Goal: Task Accomplishment & Management: Manage account settings

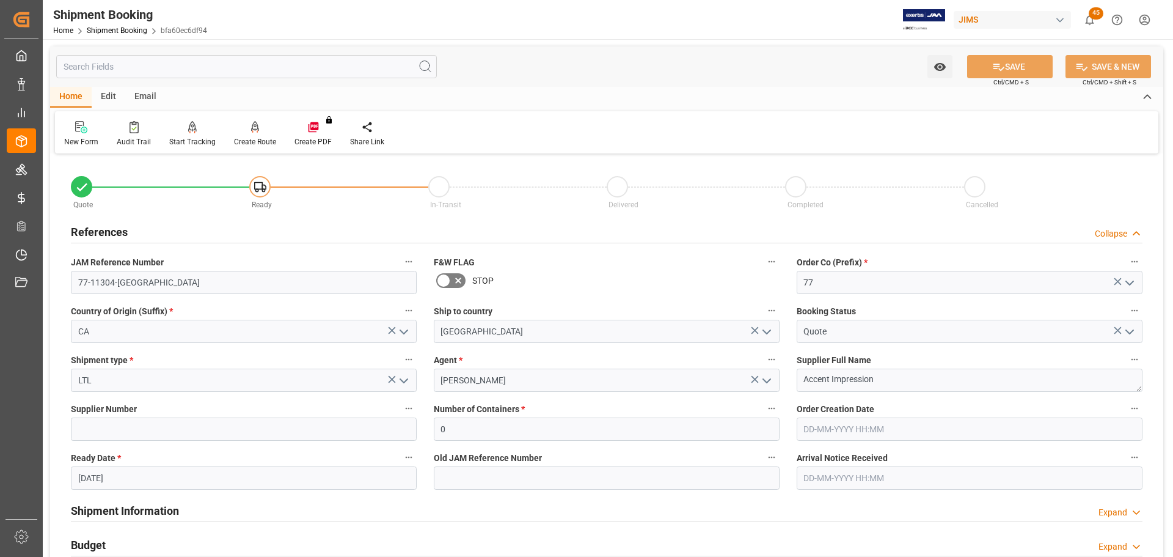
scroll to position [61, 0]
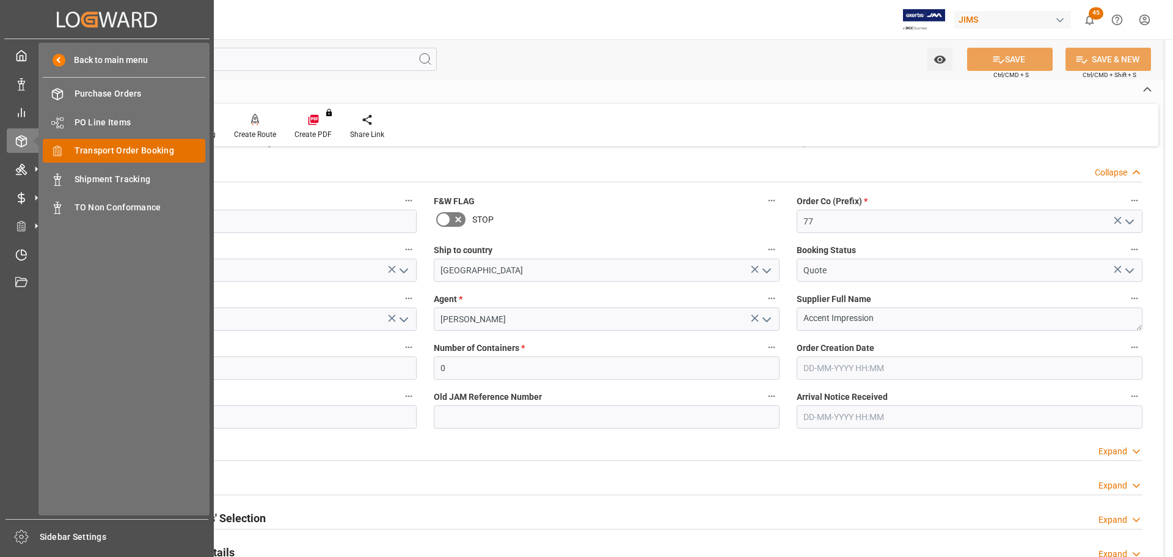
click at [134, 148] on span "Transport Order Booking" at bounding box center [140, 150] width 131 height 13
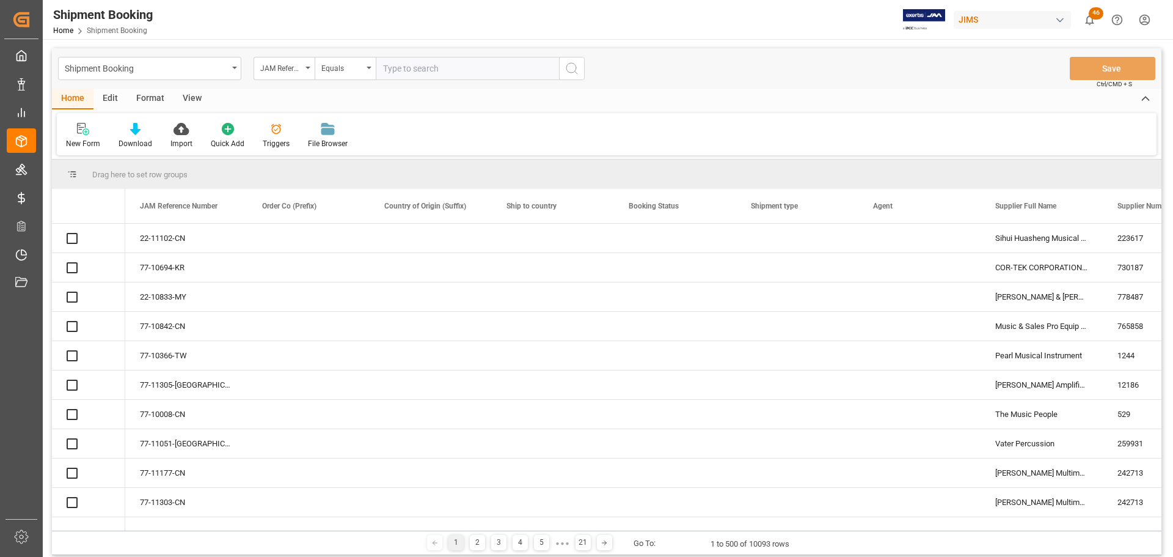
click at [423, 70] on input "text" at bounding box center [467, 68] width 183 height 23
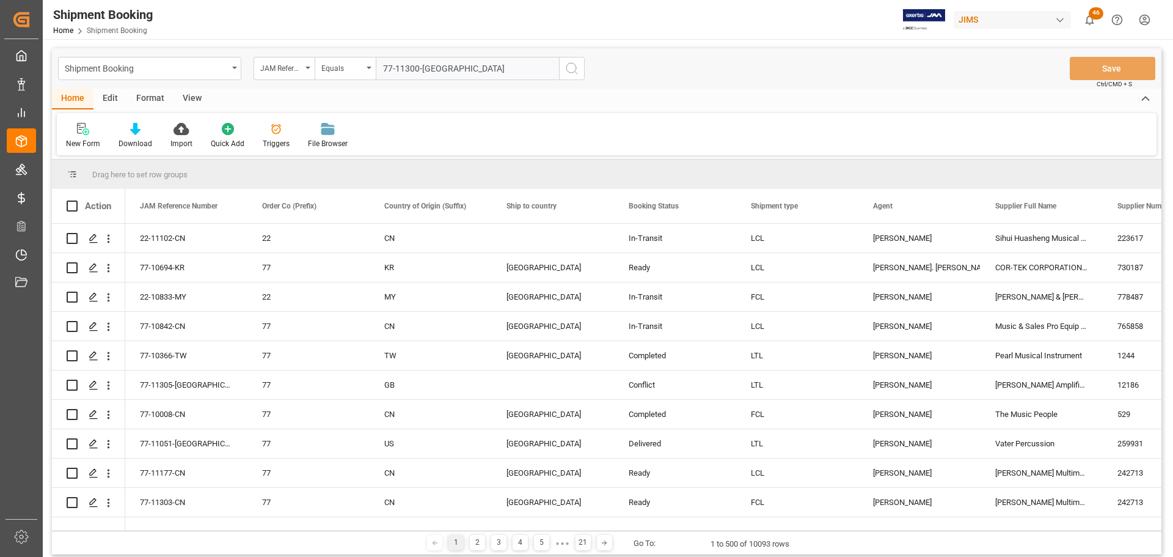
type input "77-11300-[GEOGRAPHIC_DATA]"
click at [568, 73] on icon "search button" at bounding box center [571, 68] width 15 height 15
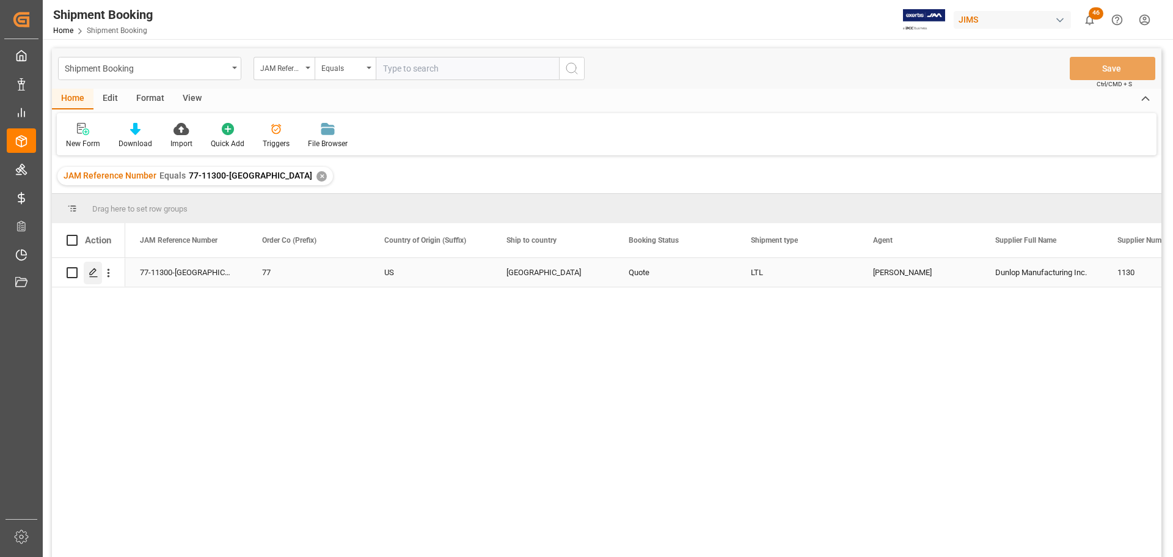
click at [92, 272] on icon "Press SPACE to select this row." at bounding box center [94, 273] width 10 height 10
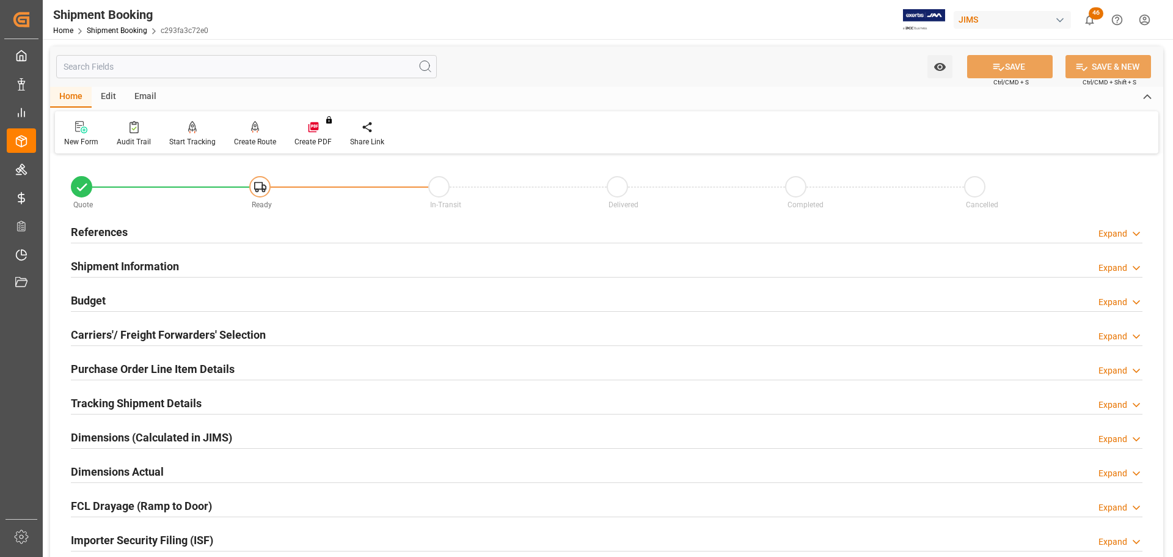
click at [143, 228] on div "References Expand" at bounding box center [607, 230] width 1072 height 23
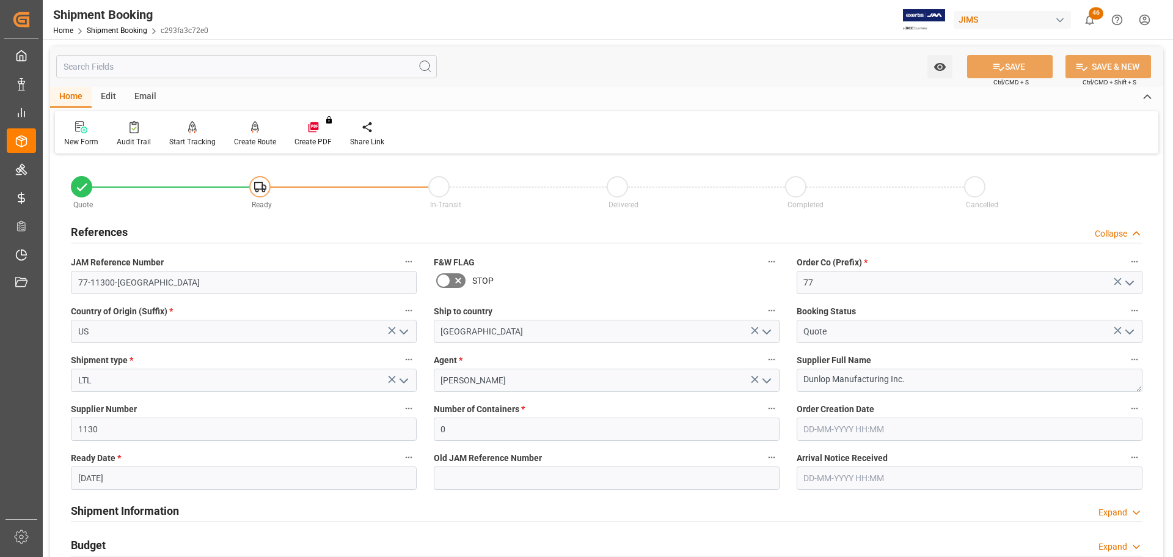
click at [131, 230] on div "References Collapse" at bounding box center [607, 230] width 1072 height 23
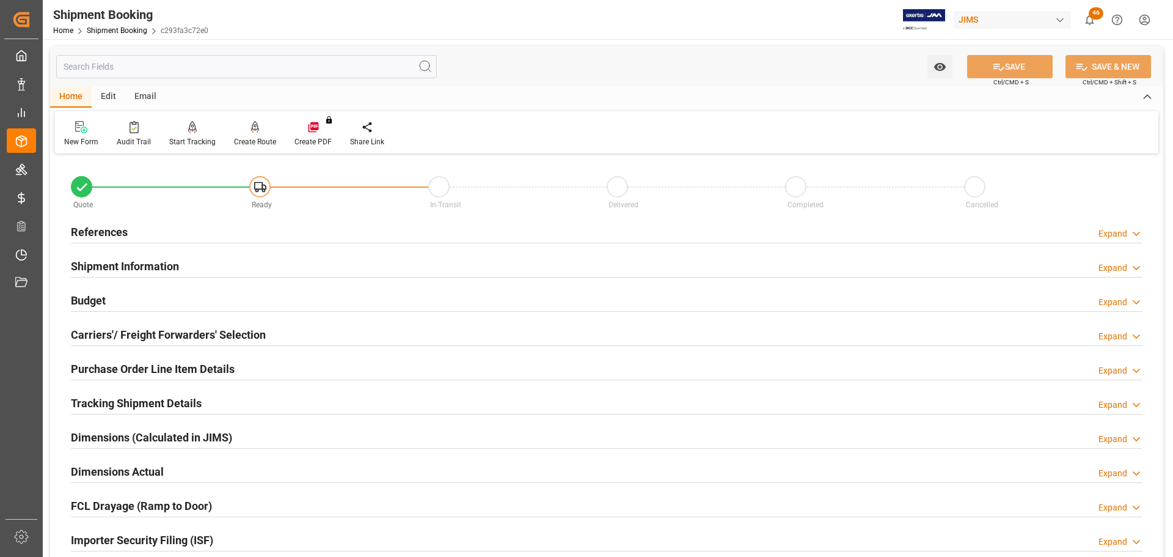
click at [127, 263] on h2 "Shipment Information" at bounding box center [125, 266] width 108 height 16
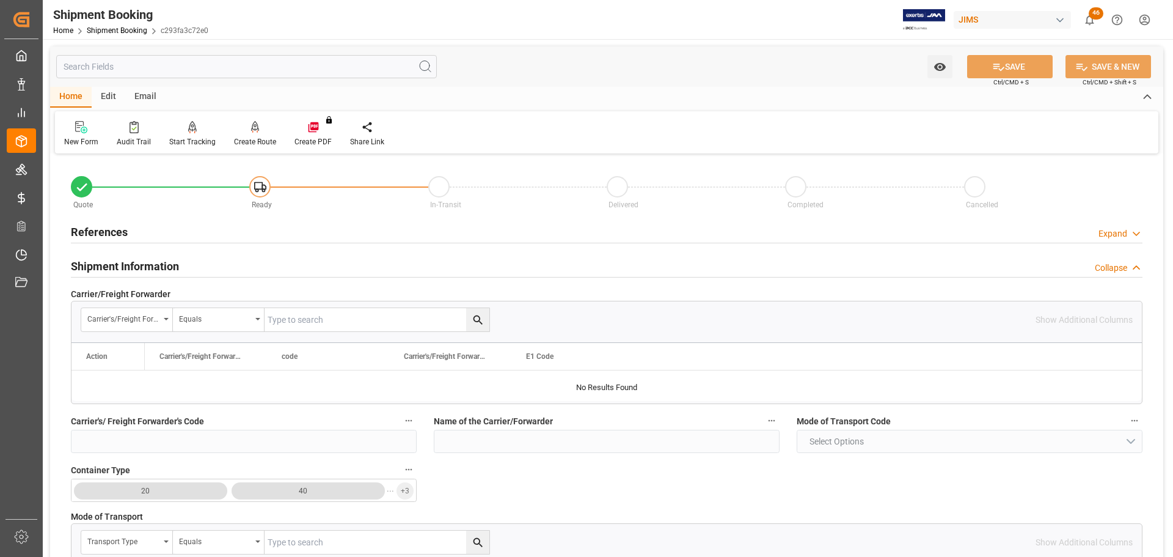
click at [127, 263] on h2 "Shipment Information" at bounding box center [125, 266] width 108 height 16
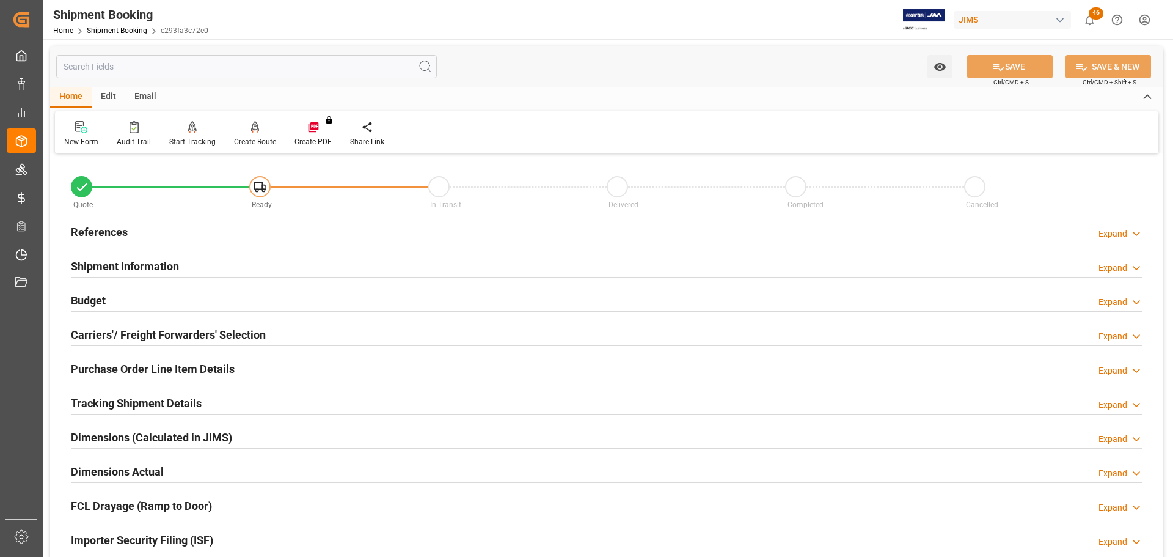
click at [126, 299] on div "Budget Expand" at bounding box center [607, 299] width 1072 height 23
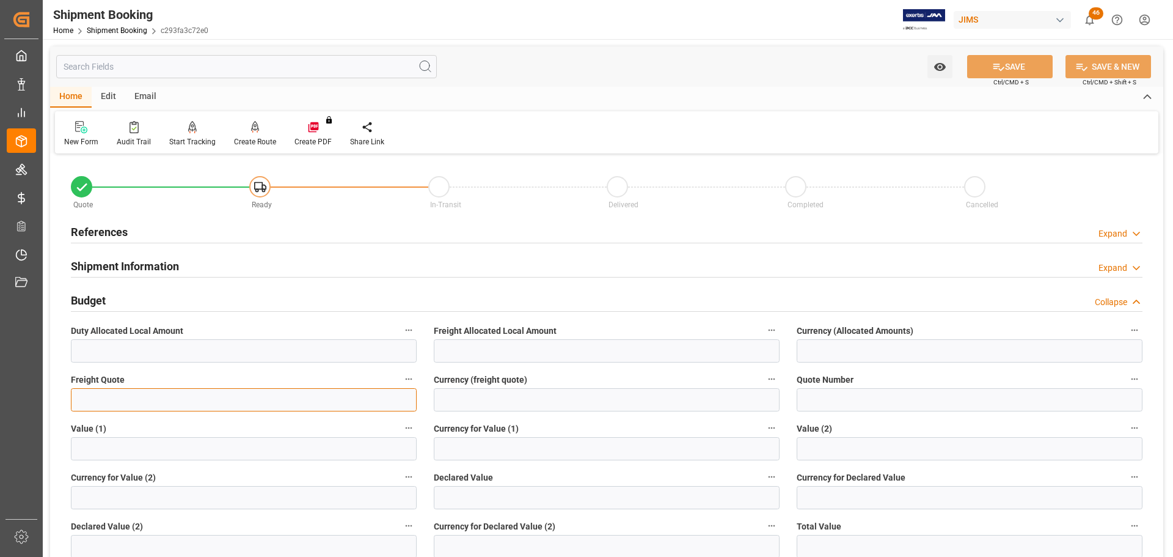
click at [93, 405] on input "text" at bounding box center [244, 399] width 346 height 23
type input "2500"
click at [535, 402] on input at bounding box center [607, 399] width 346 height 23
type input "CAD"
click at [1028, 67] on button "SAVE" at bounding box center [1010, 66] width 86 height 23
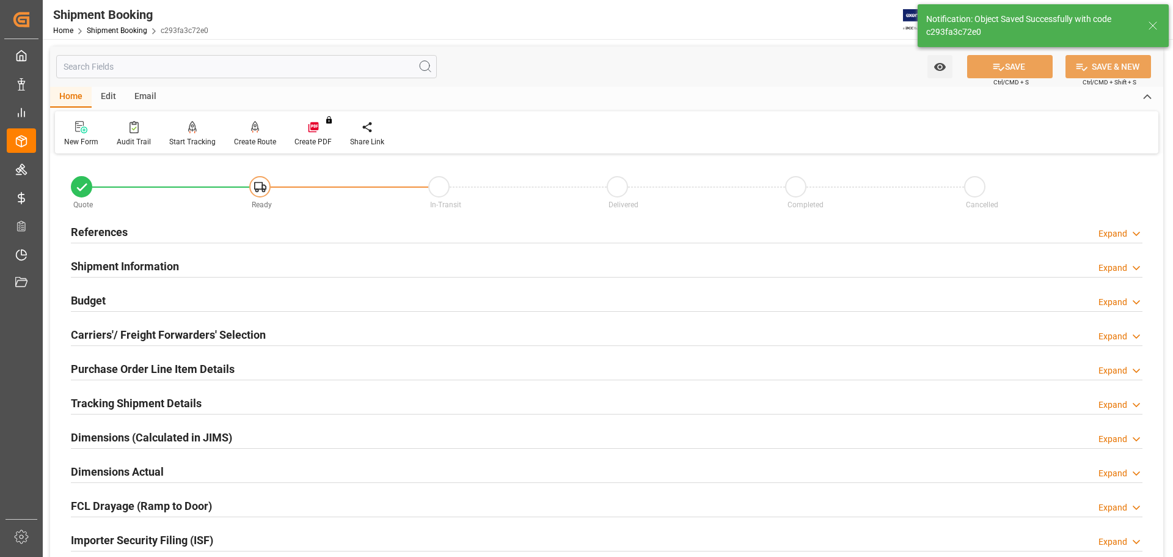
click at [117, 337] on h2 "Carriers'/ Freight Forwarders' Selection" at bounding box center [168, 334] width 195 height 16
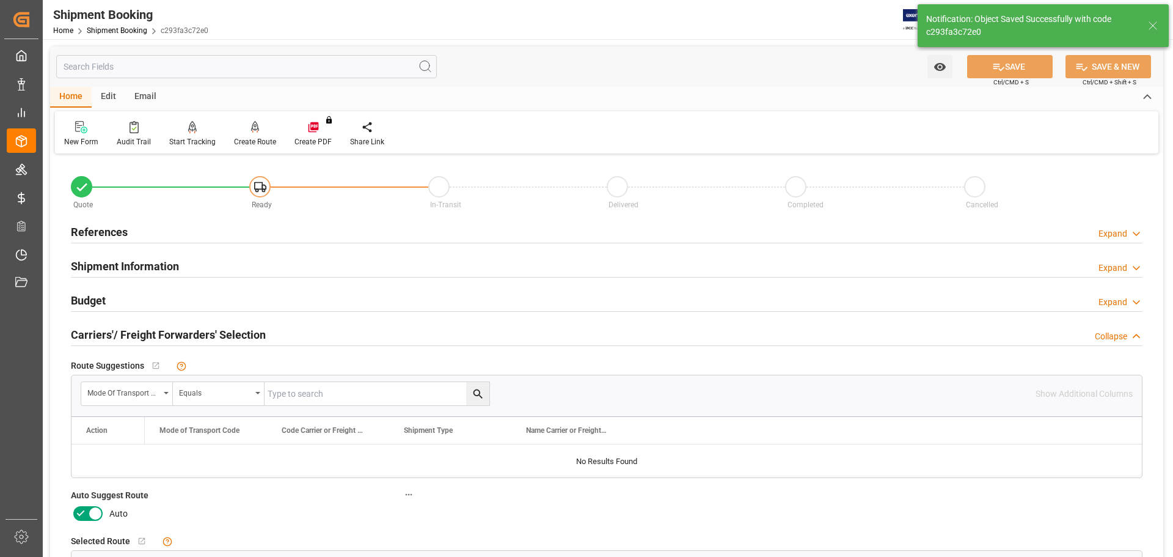
click at [80, 517] on icon at bounding box center [80, 513] width 15 height 15
click at [0, 0] on input "checkbox" at bounding box center [0, 0] width 0 height 0
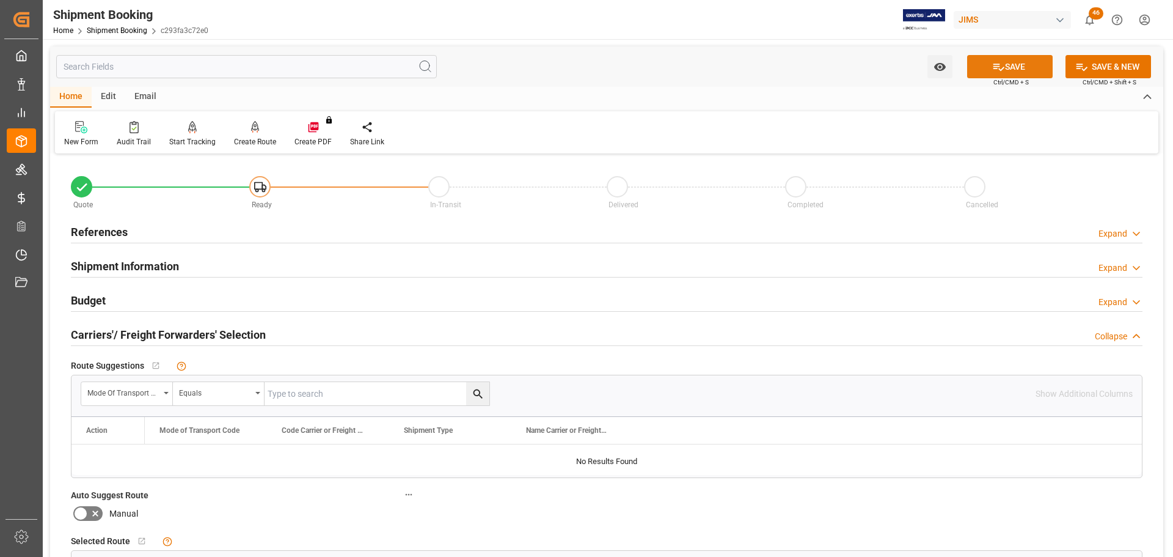
click at [1016, 74] on button "SAVE" at bounding box center [1010, 66] width 86 height 23
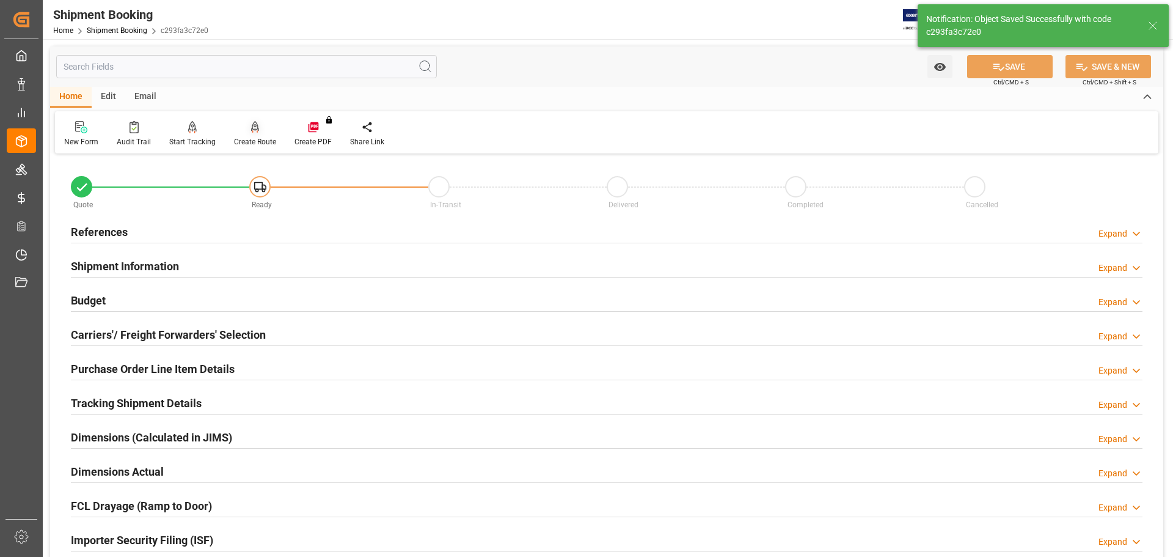
click at [260, 140] on div "Create Route" at bounding box center [255, 141] width 42 height 11
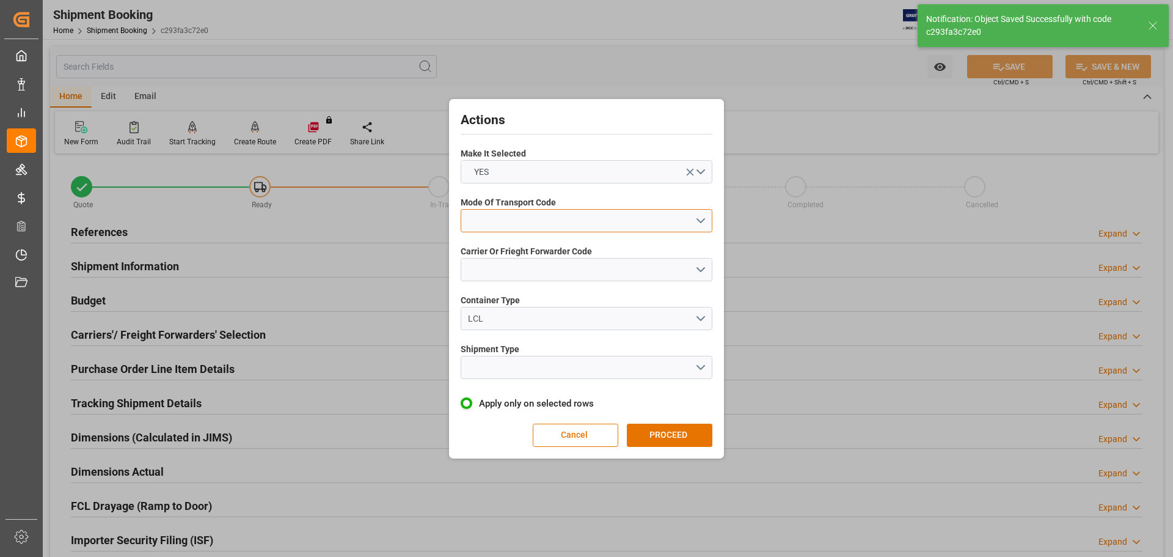
click at [586, 231] on button "open menu" at bounding box center [587, 220] width 252 height 23
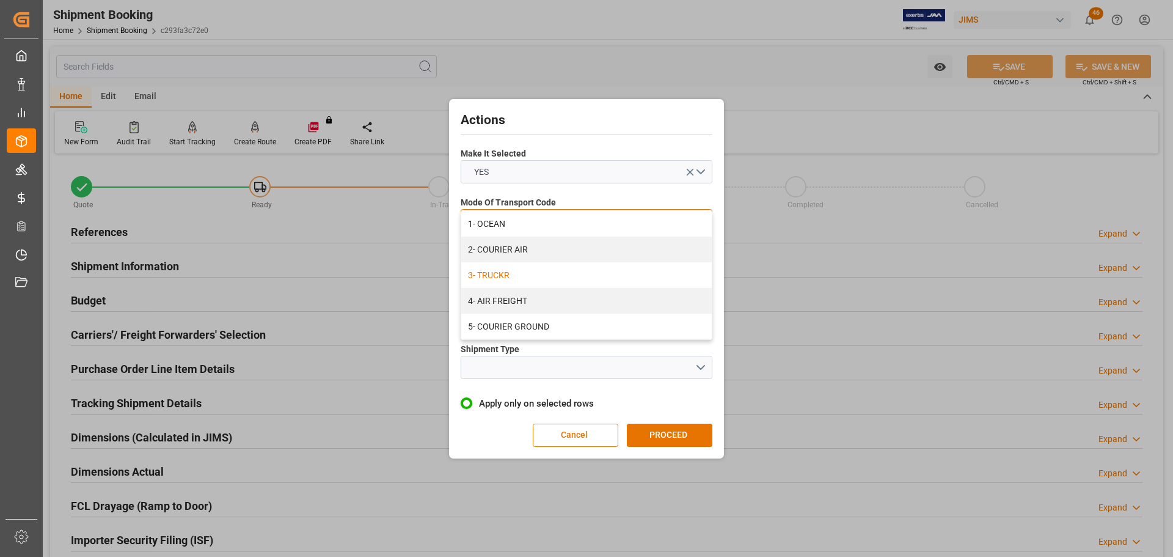
click at [535, 273] on div "3- TRUCKR" at bounding box center [586, 275] width 250 height 26
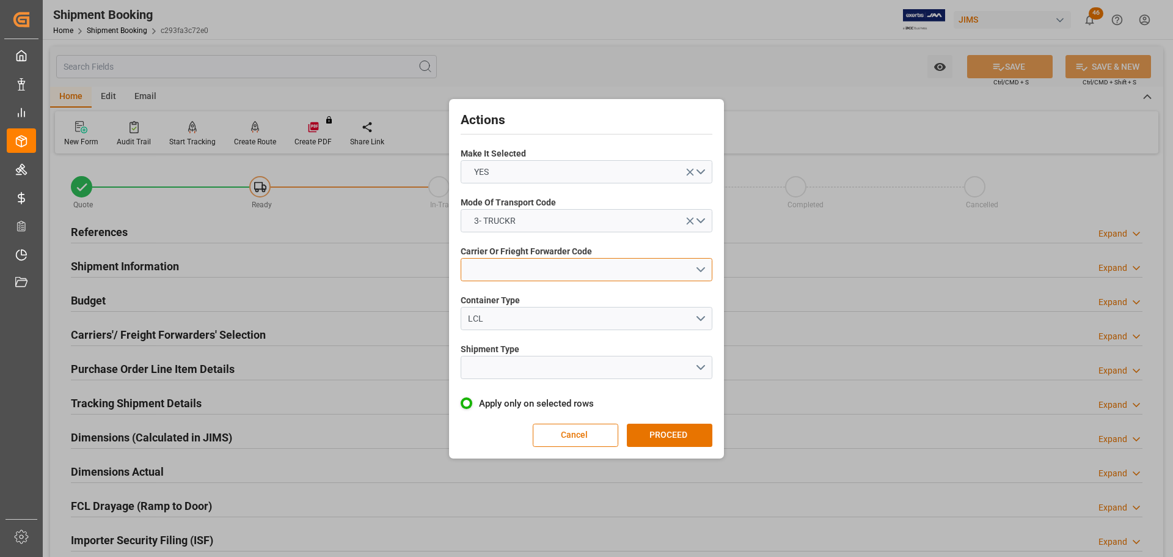
click at [534, 271] on button "open menu" at bounding box center [587, 269] width 252 height 23
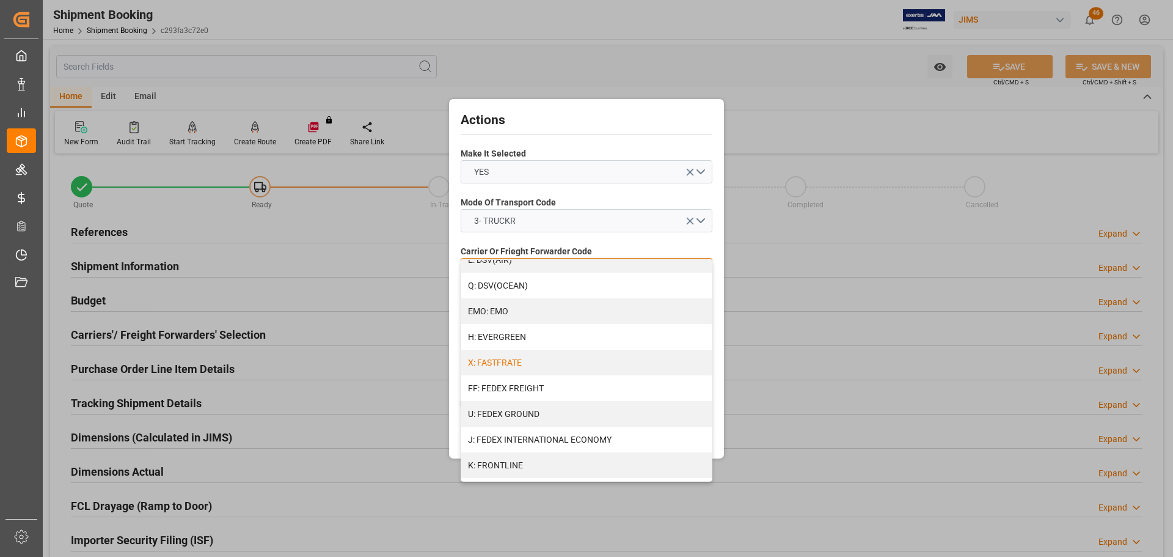
scroll to position [244, 0]
click at [505, 463] on div "K: FRONTLINE" at bounding box center [586, 464] width 250 height 26
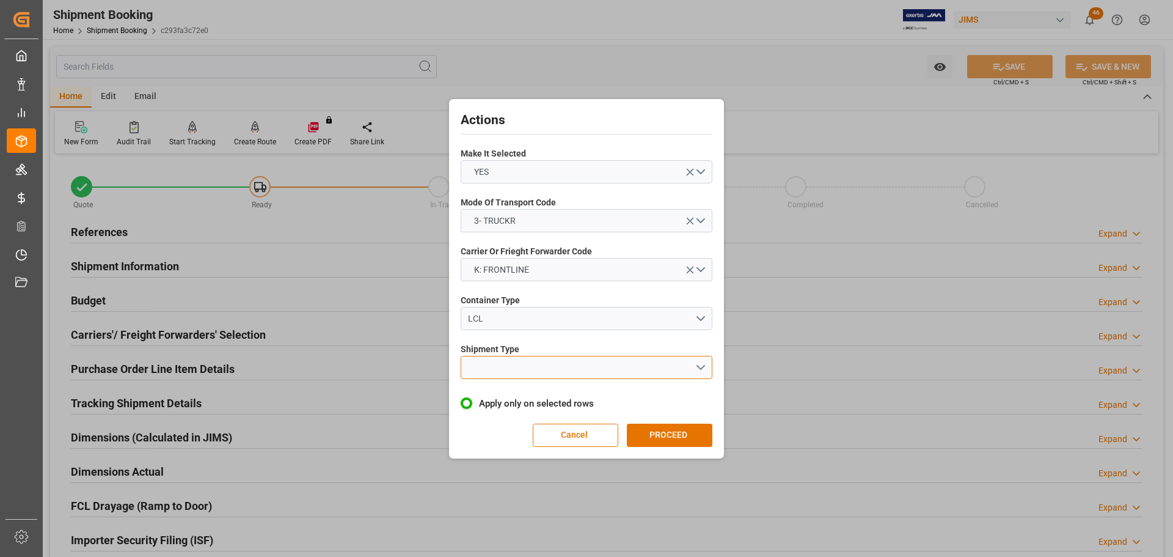
click at [511, 370] on button "open menu" at bounding box center [587, 367] width 252 height 23
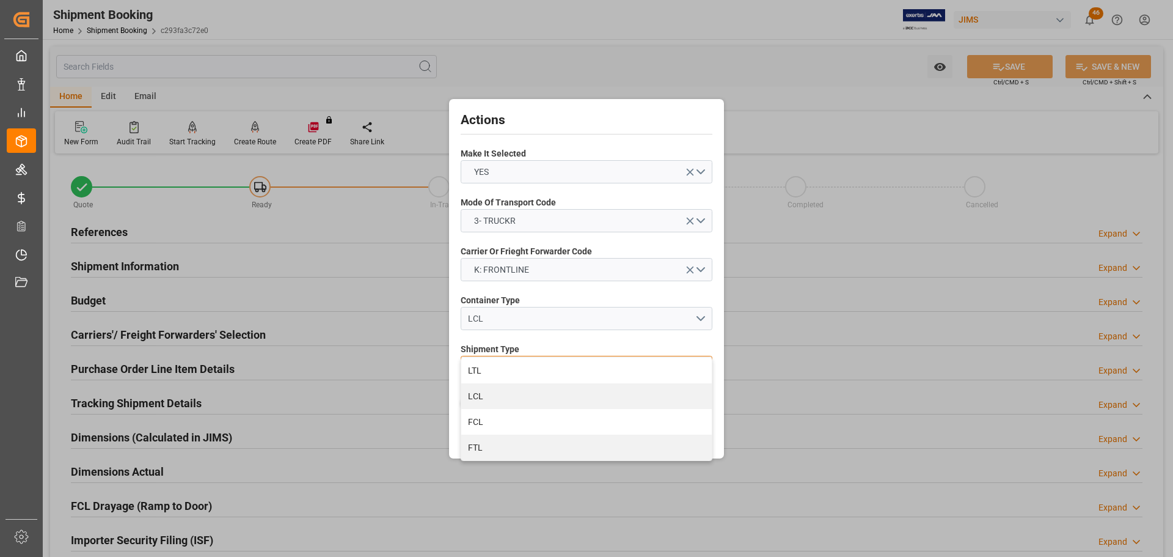
click at [511, 370] on div "LTL" at bounding box center [586, 370] width 250 height 26
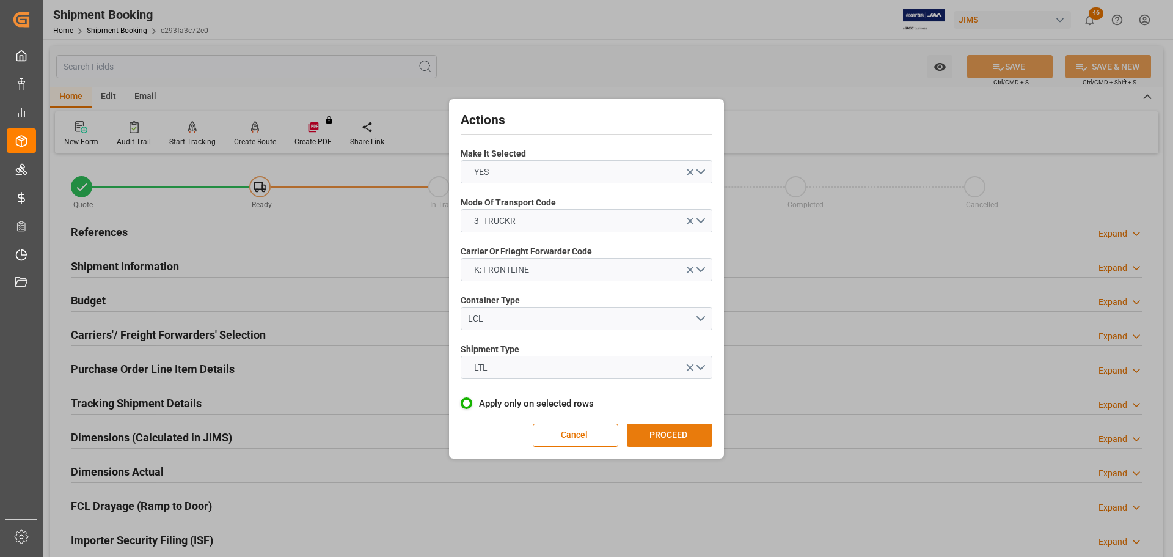
click at [666, 437] on button "PROCEED" at bounding box center [670, 434] width 86 height 23
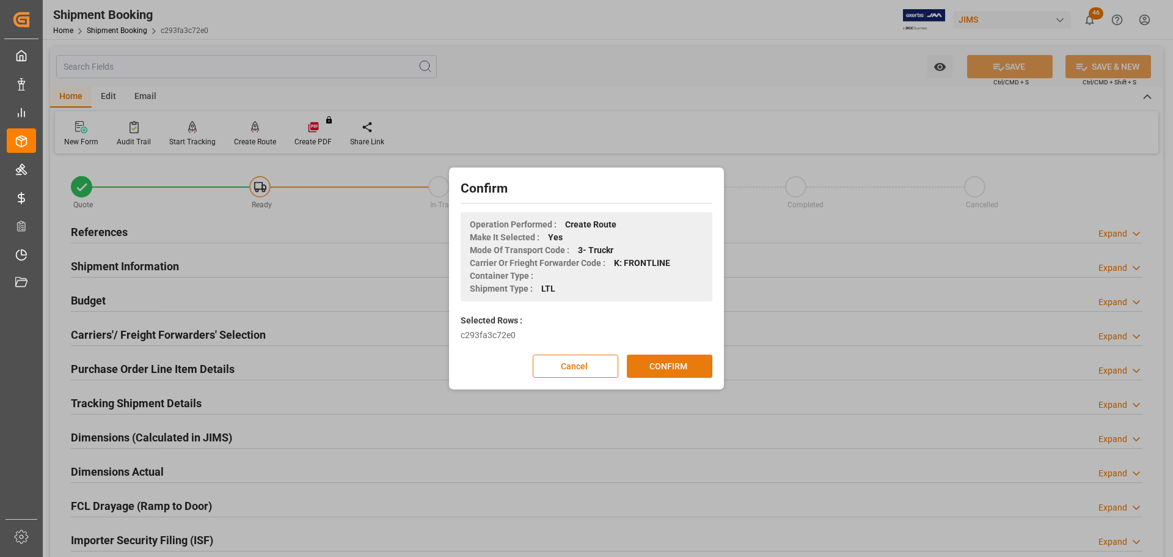
click at [661, 368] on button "CONFIRM" at bounding box center [670, 365] width 86 height 23
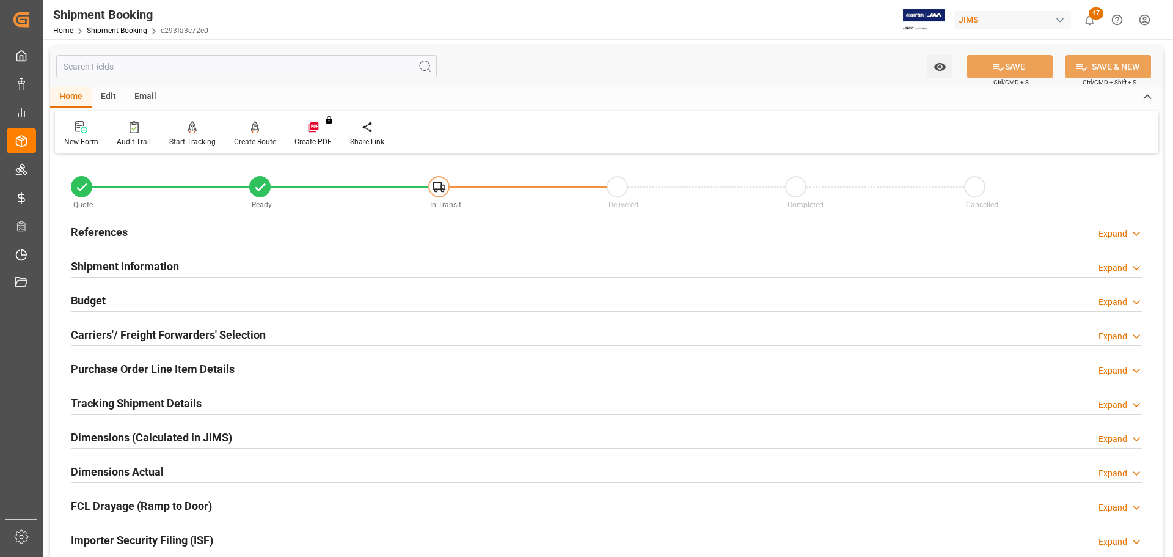
click at [134, 305] on div "Budget Expand" at bounding box center [607, 299] width 1072 height 23
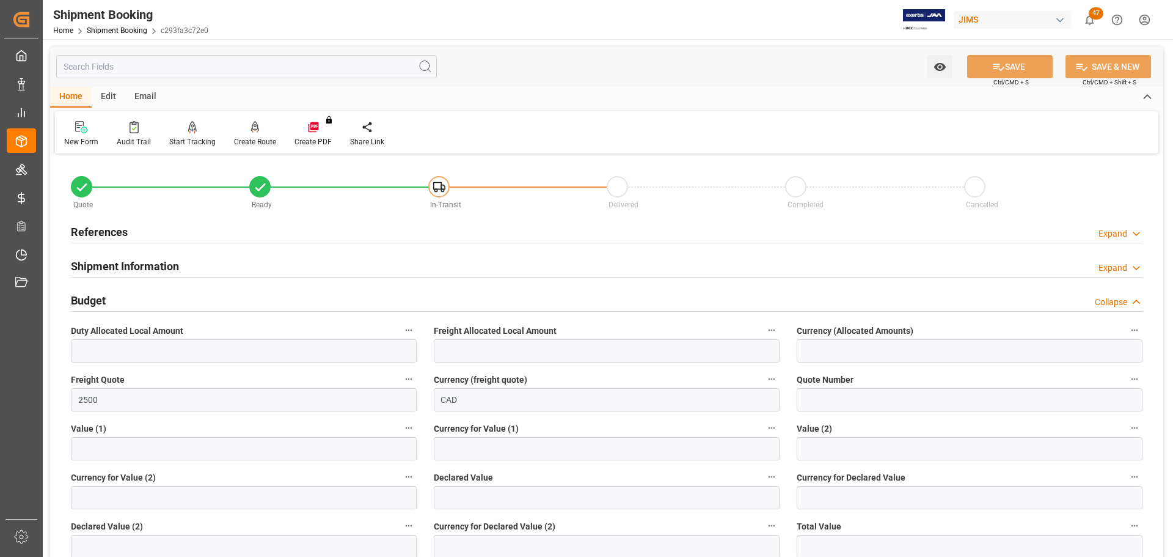
click at [134, 303] on div "Budget Collapse" at bounding box center [607, 299] width 1072 height 23
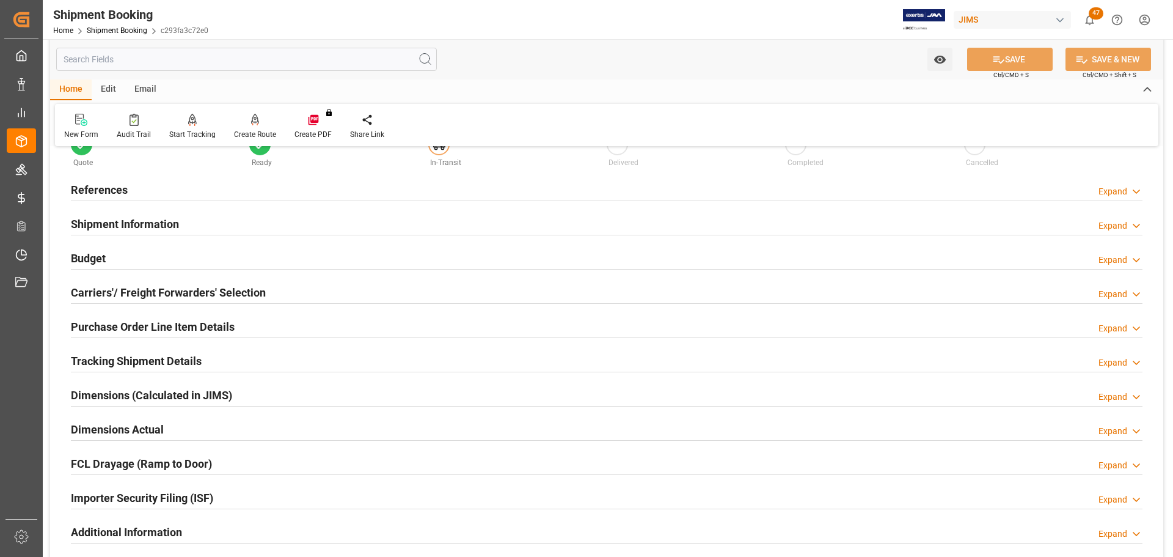
scroll to position [122, 0]
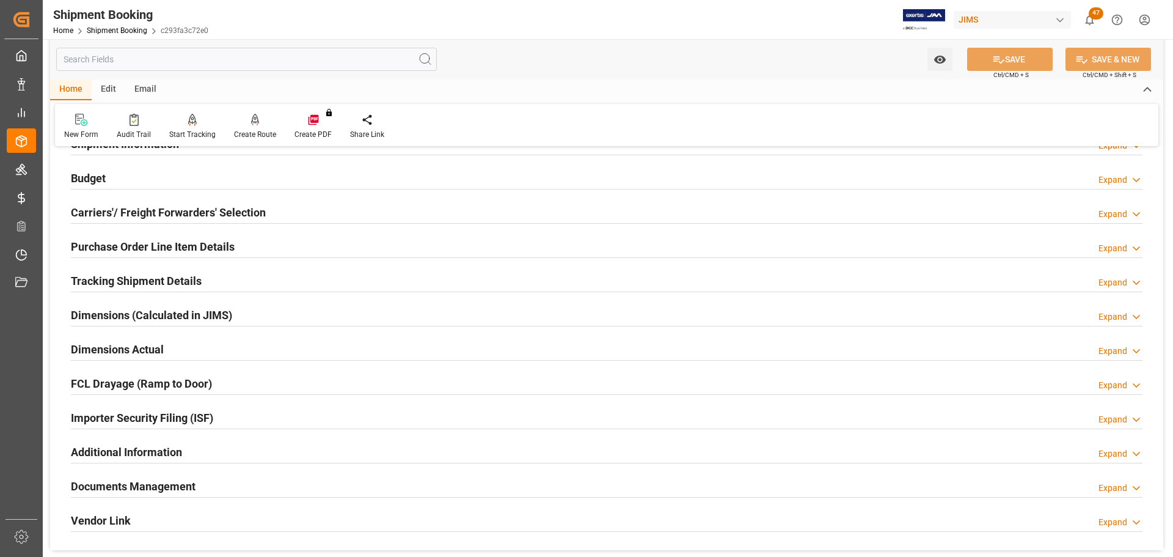
click at [161, 238] on h2 "Purchase Order Line Item Details" at bounding box center [153, 246] width 164 height 16
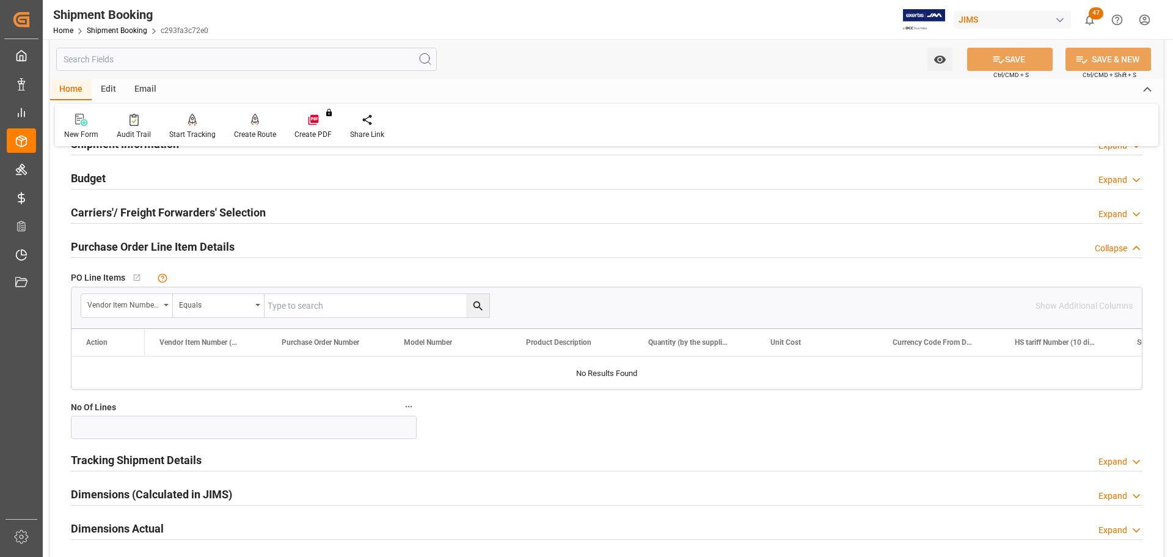
click at [191, 240] on h2 "Purchase Order Line Item Details" at bounding box center [153, 246] width 164 height 16
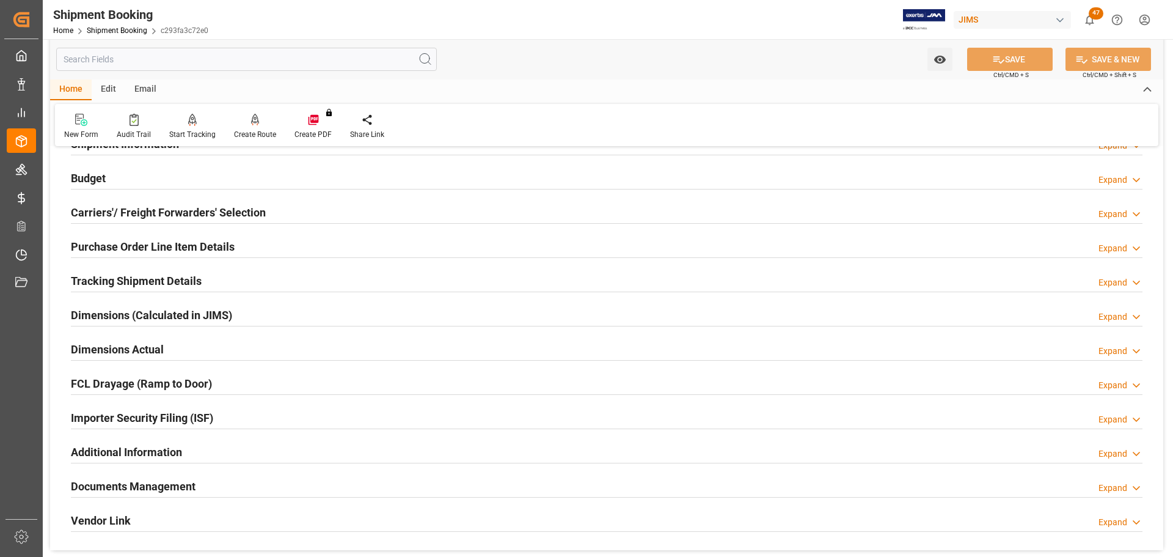
click at [168, 274] on h2 "Tracking Shipment Details" at bounding box center [136, 280] width 131 height 16
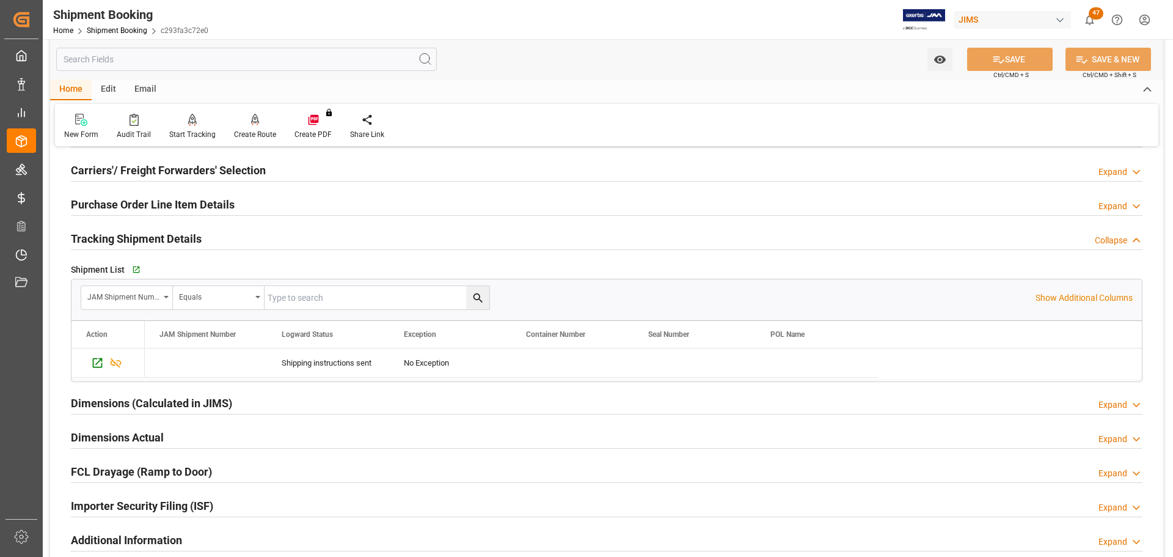
scroll to position [183, 0]
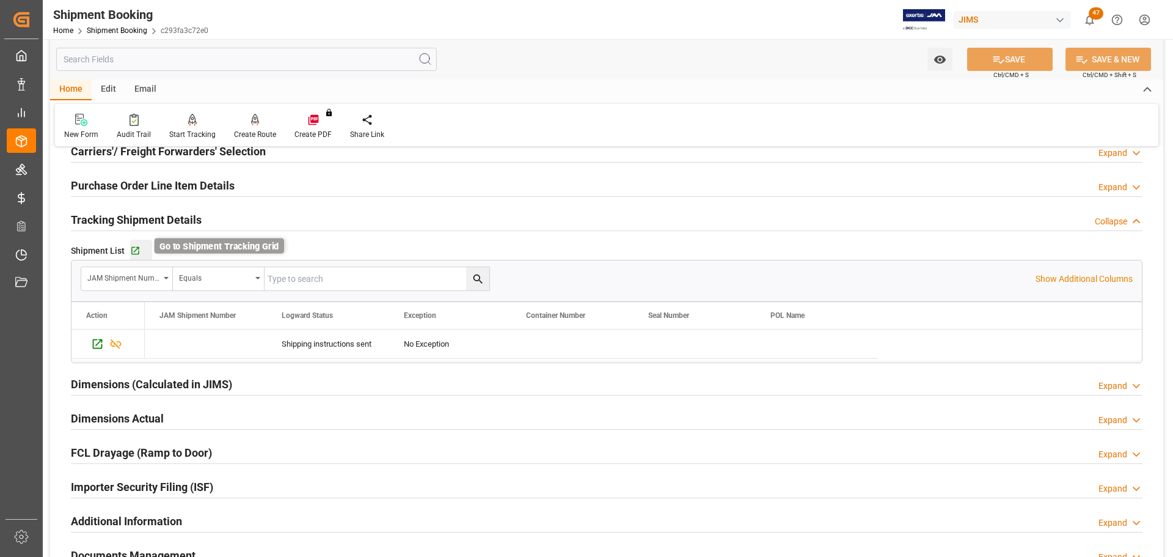
click at [131, 251] on icon "button" at bounding box center [135, 251] width 10 height 10
click at [156, 213] on h2 "Tracking Shipment Details" at bounding box center [136, 219] width 131 height 16
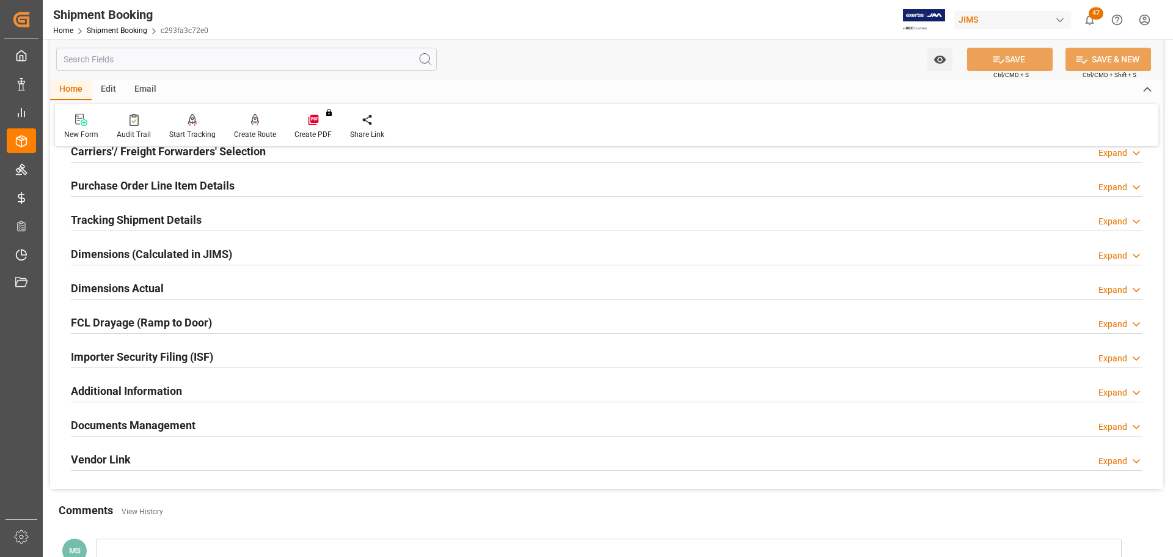
scroll to position [244, 0]
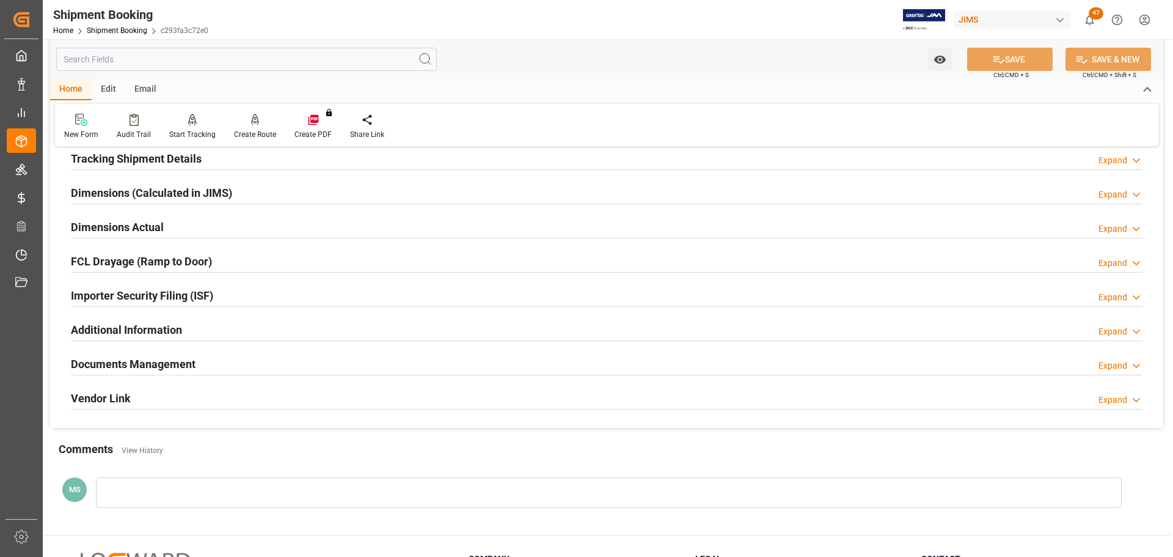
click at [158, 219] on h2 "Dimensions Actual" at bounding box center [117, 227] width 93 height 16
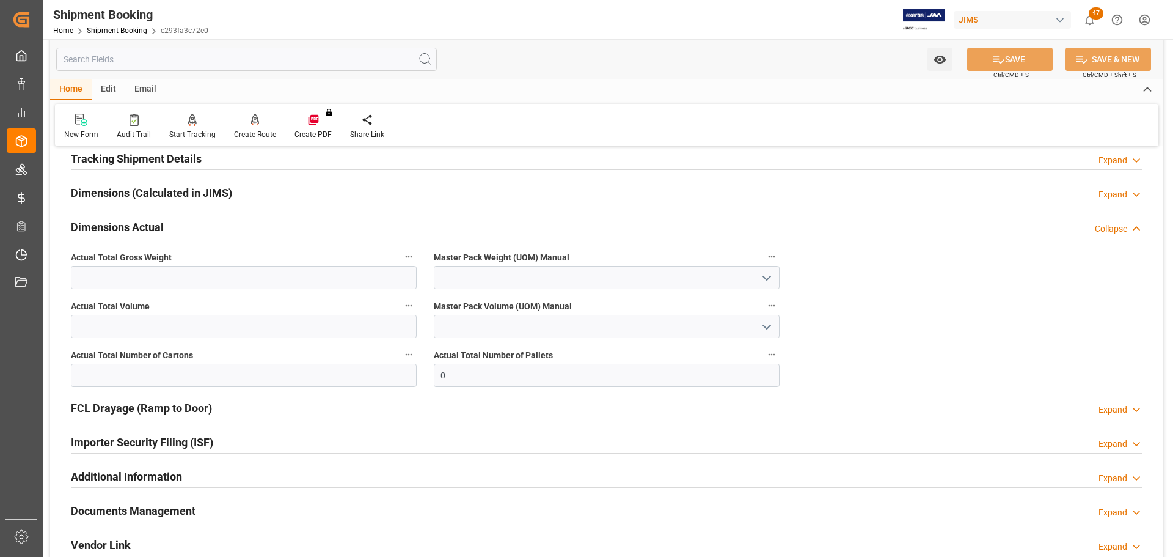
scroll to position [305, 0]
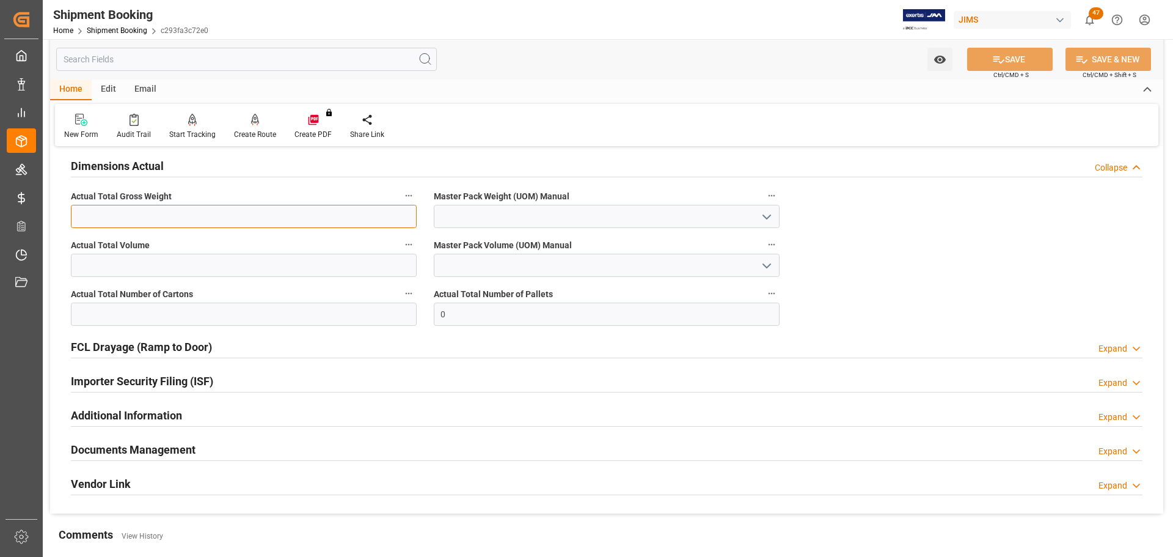
drag, startPoint x: 158, startPoint y: 216, endPoint x: 133, endPoint y: 223, distance: 26.1
click at [158, 216] on input "text" at bounding box center [244, 216] width 346 height 23
type input "3791"
click at [767, 213] on icon "open menu" at bounding box center [766, 217] width 15 height 15
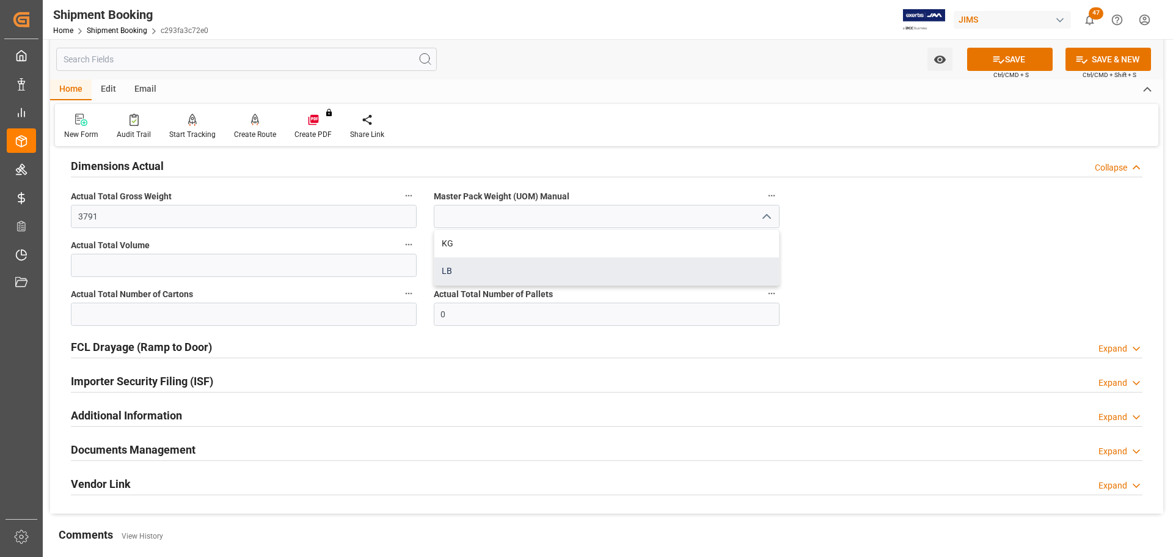
click at [561, 279] on div "LB" at bounding box center [606, 270] width 345 height 27
type input "LB"
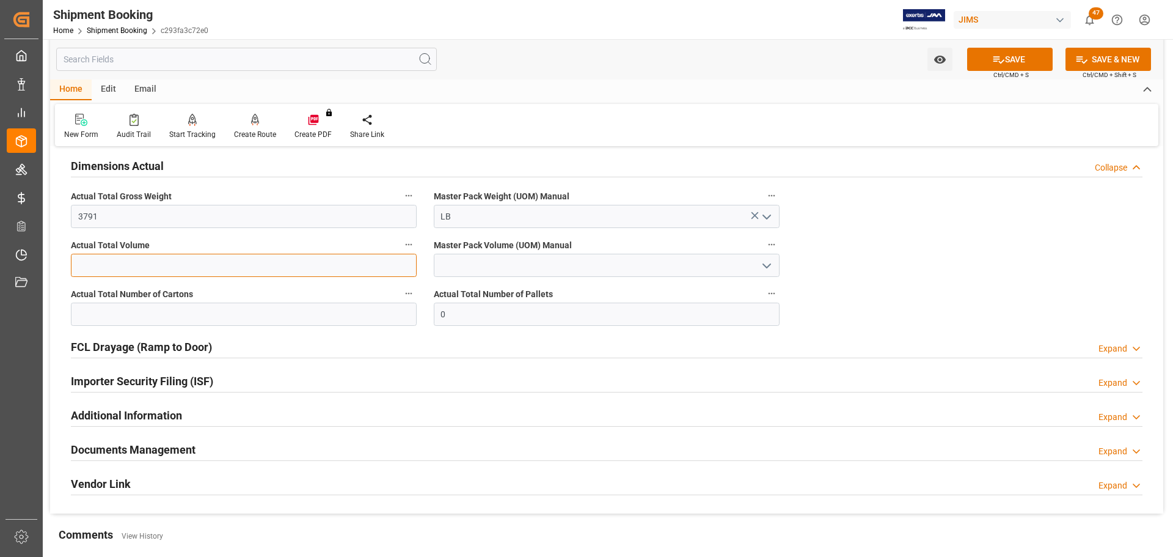
click at [203, 263] on input "text" at bounding box center [244, 265] width 346 height 23
type input "1723.18"
click at [763, 261] on icon "open menu" at bounding box center [766, 265] width 15 height 15
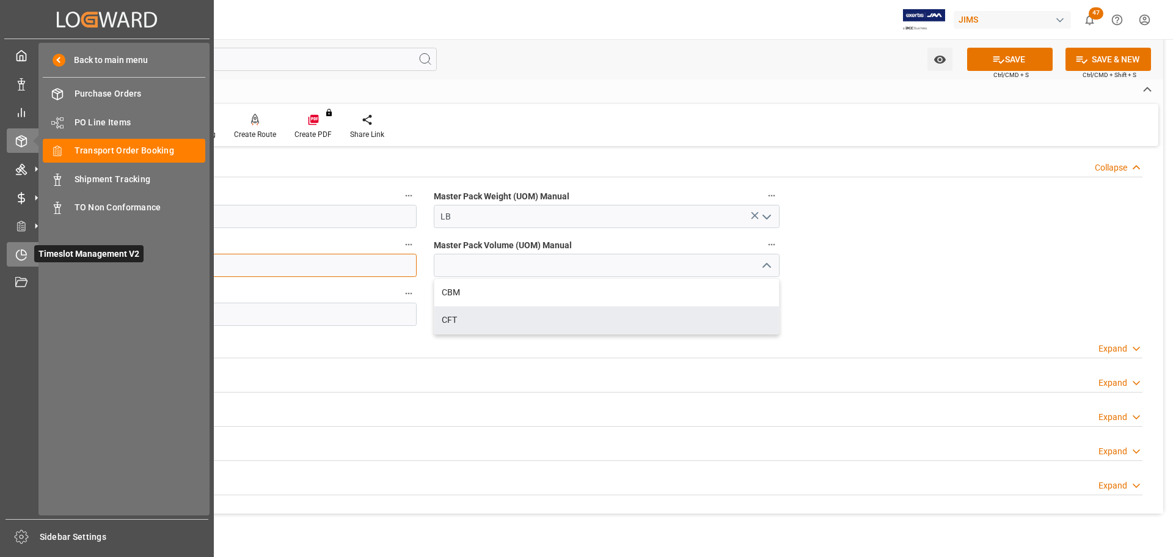
drag, startPoint x: 125, startPoint y: 260, endPoint x: 29, endPoint y: 260, distance: 95.9
click at [29, 260] on div "Created by potrace 1.15, written by Peter Selinger 2001-2017 Created by potrace…" at bounding box center [586, 278] width 1173 height 557
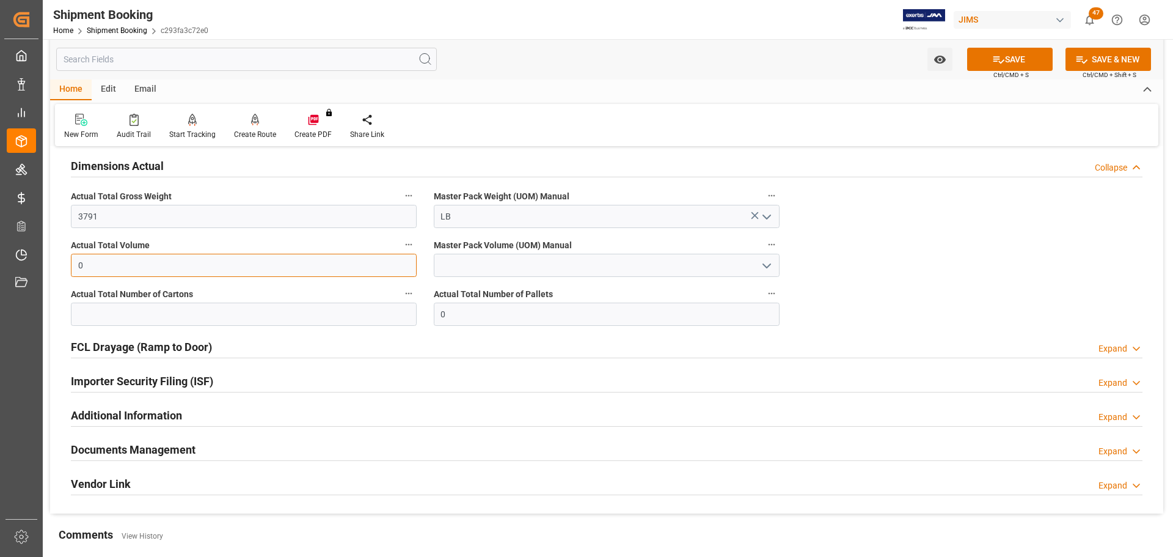
type input "0"
click at [192, 316] on input "text" at bounding box center [244, 313] width 346 height 23
type input "179"
drag, startPoint x: 506, startPoint y: 323, endPoint x: 419, endPoint y: 319, distance: 86.9
click at [419, 319] on div "Quote Ready In-Transit Delivered Completed Cancelled References Expand JAM Refe…" at bounding box center [606, 183] width 1113 height 662
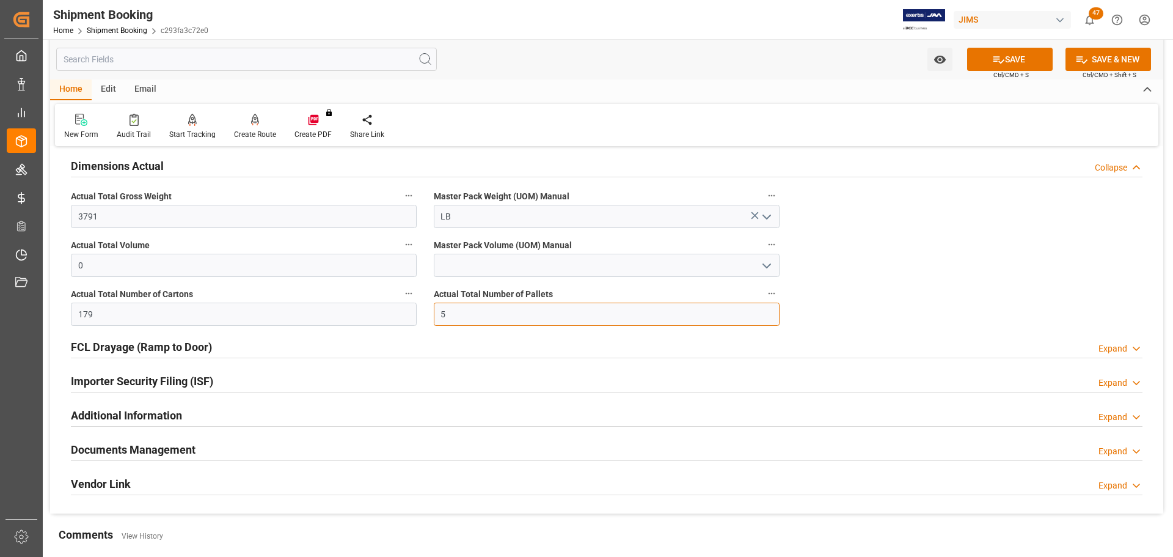
type input "5"
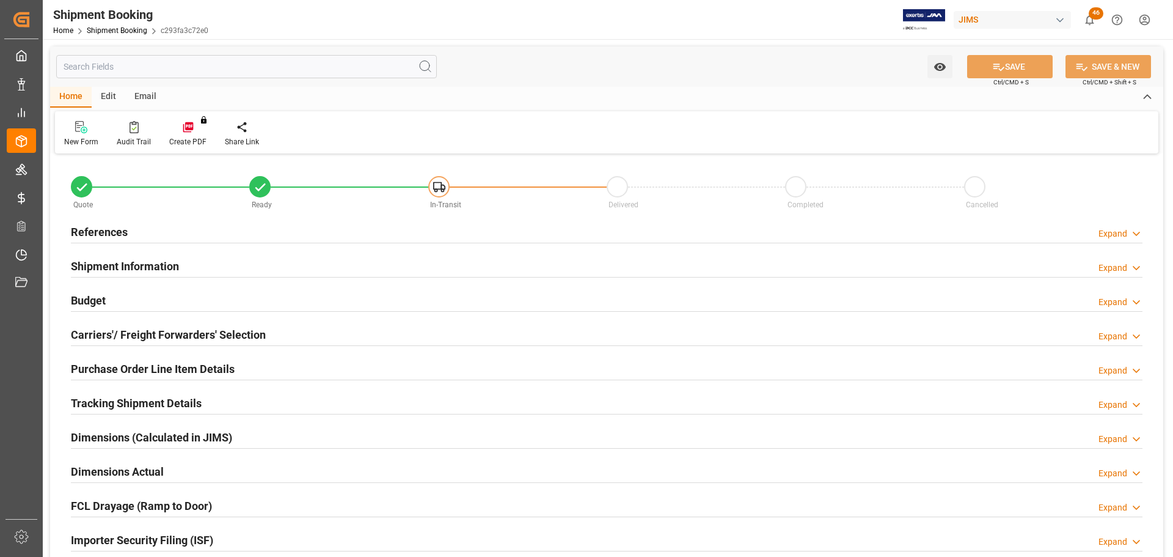
type input "0"
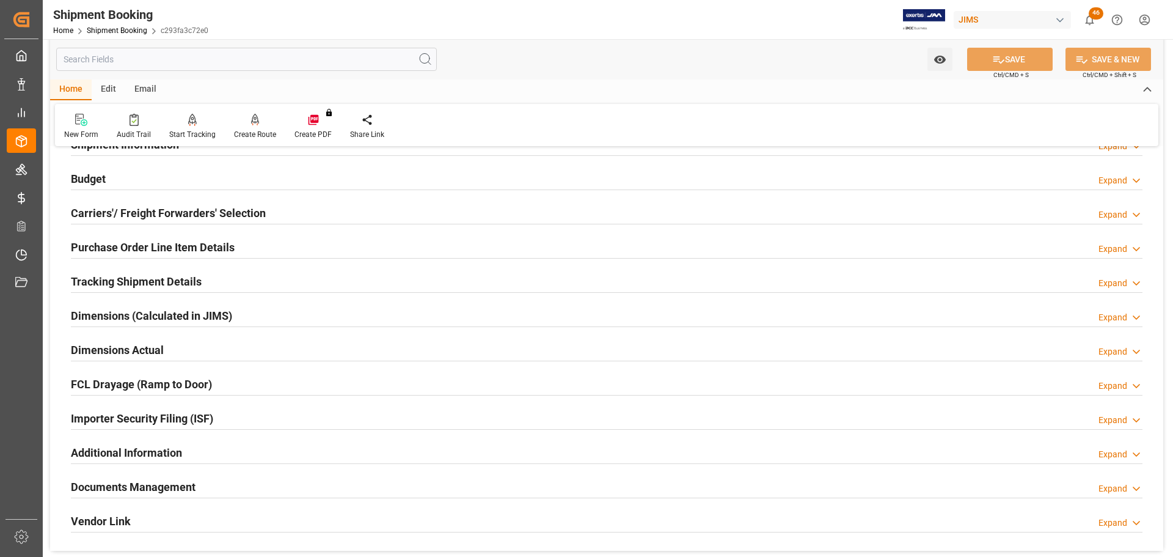
scroll to position [122, 0]
click at [189, 346] on div "Dimensions Actual Expand" at bounding box center [607, 348] width 1072 height 23
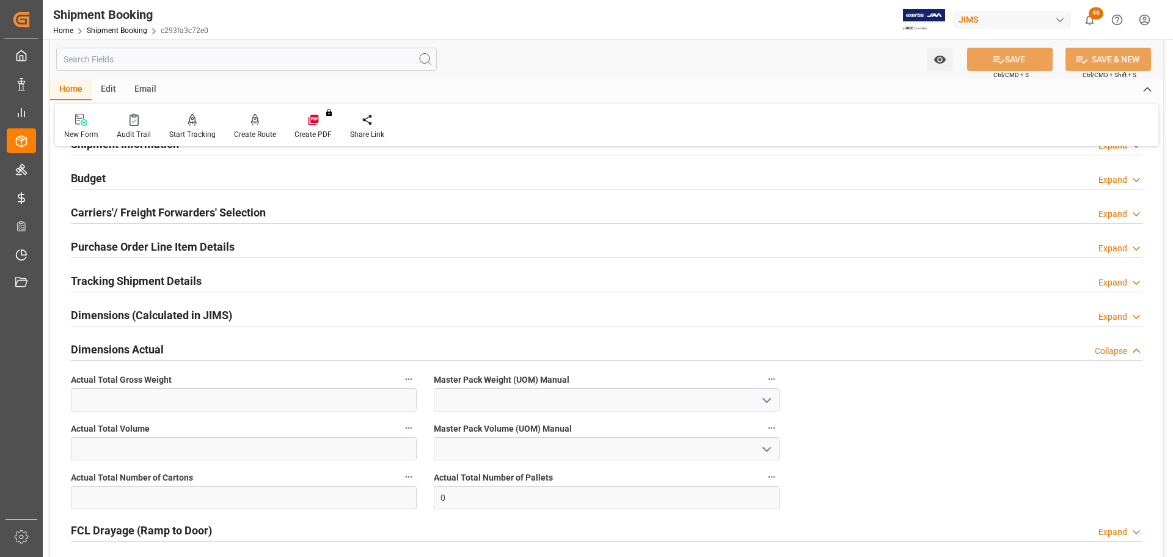
click at [203, 347] on div "Dimensions Actual Collapse" at bounding box center [607, 348] width 1072 height 23
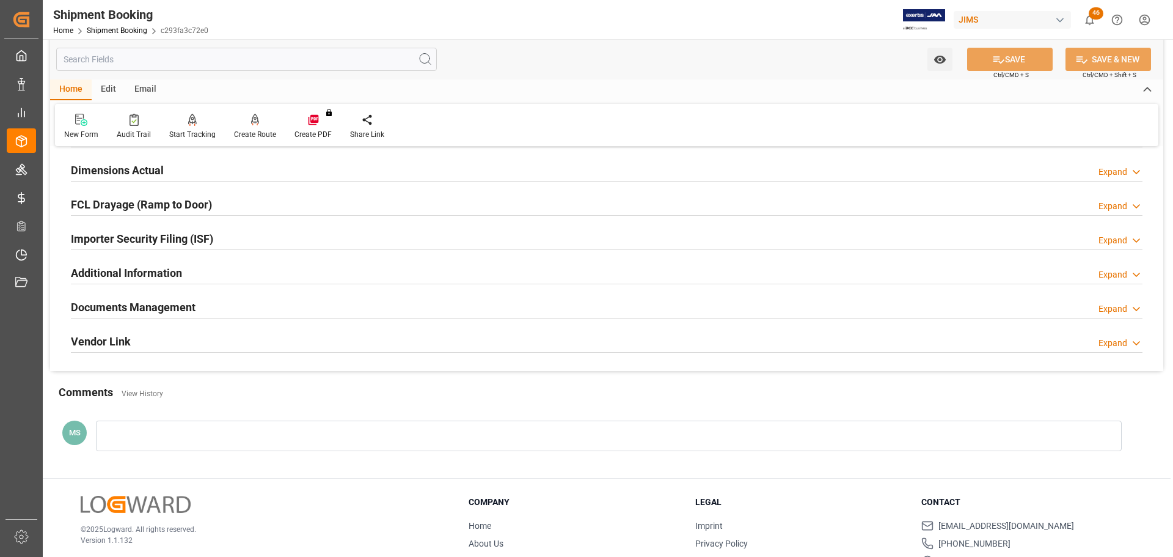
scroll to position [360, 0]
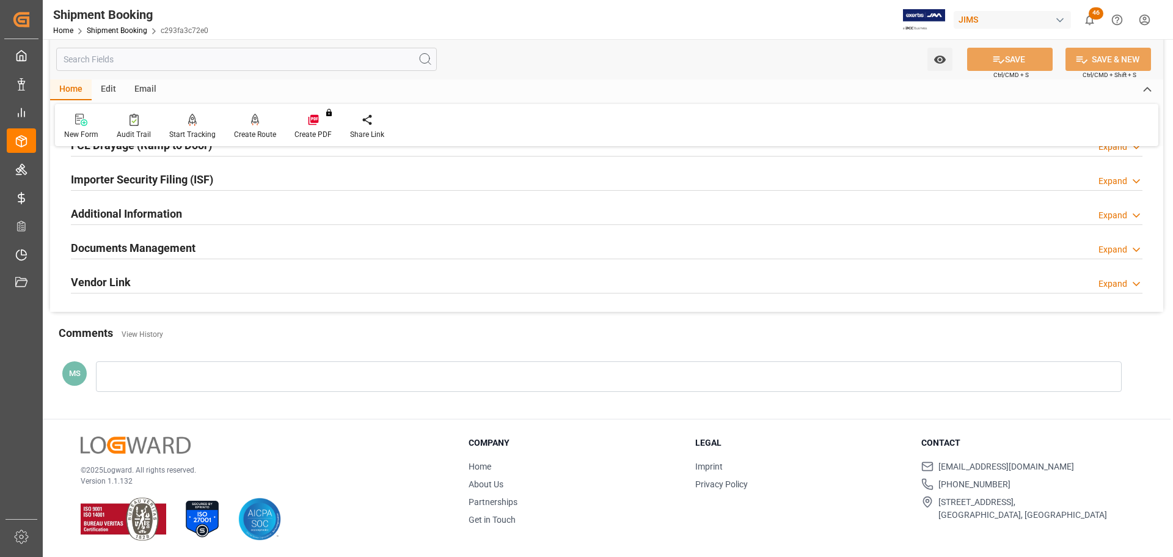
click at [189, 242] on h2 "Documents Management" at bounding box center [133, 247] width 125 height 16
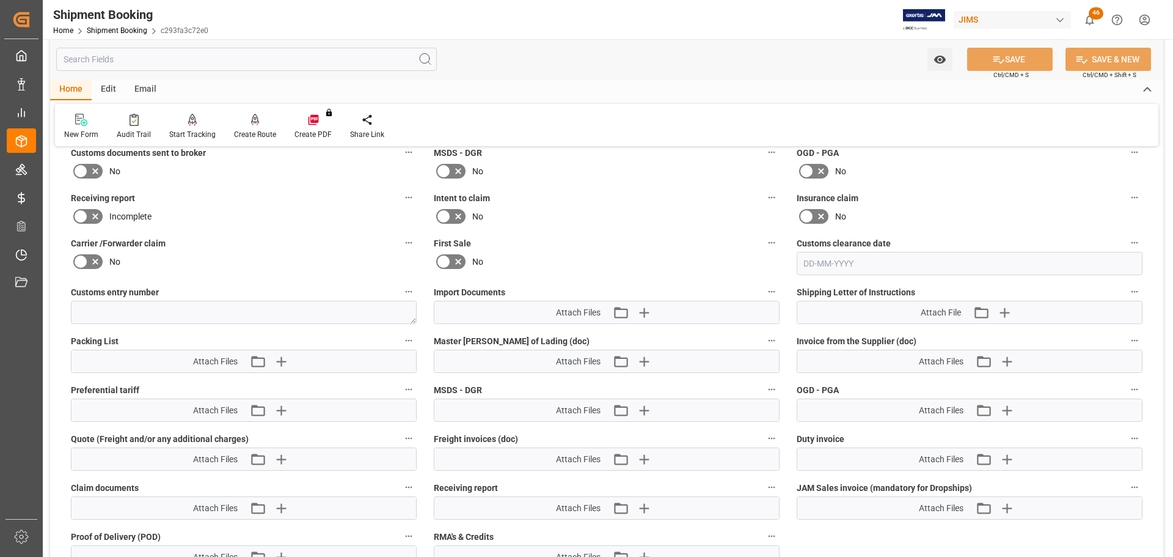
scroll to position [544, 0]
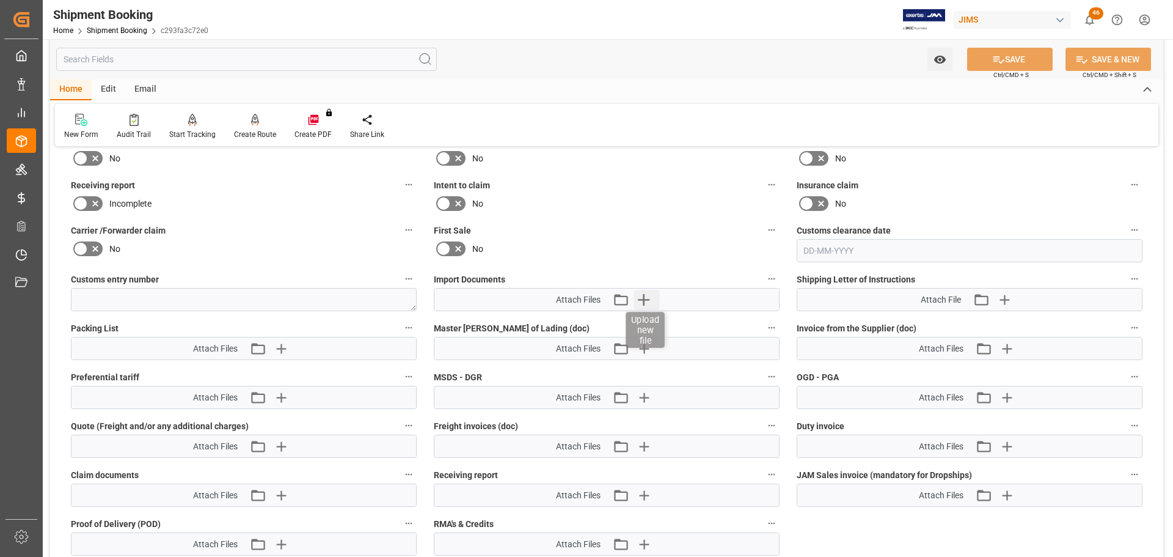
click at [643, 292] on icon "button" at bounding box center [644, 300] width 20 height 20
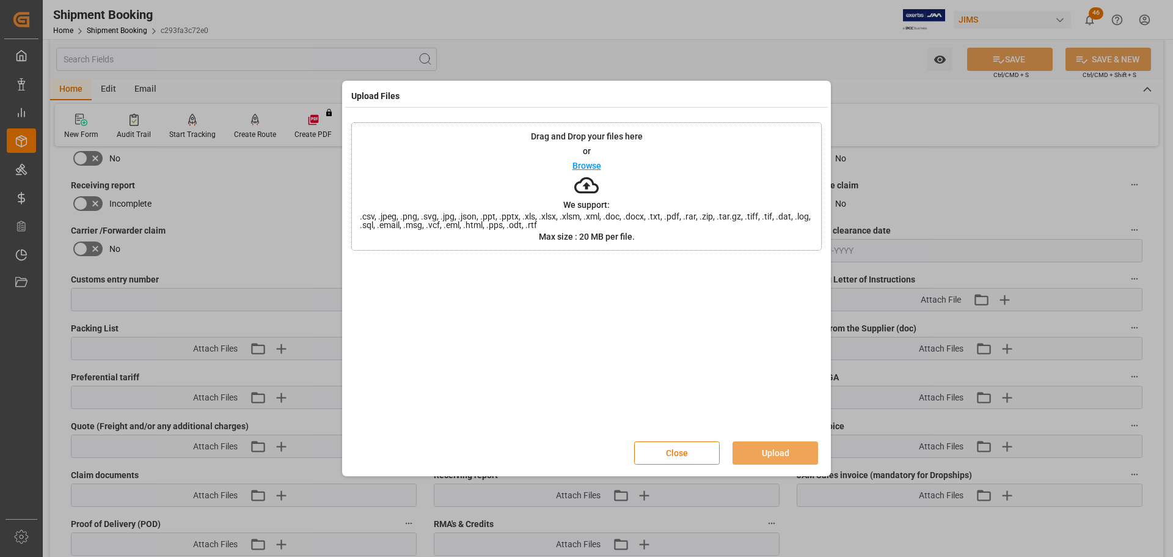
click at [670, 447] on button "Close" at bounding box center [677, 452] width 86 height 23
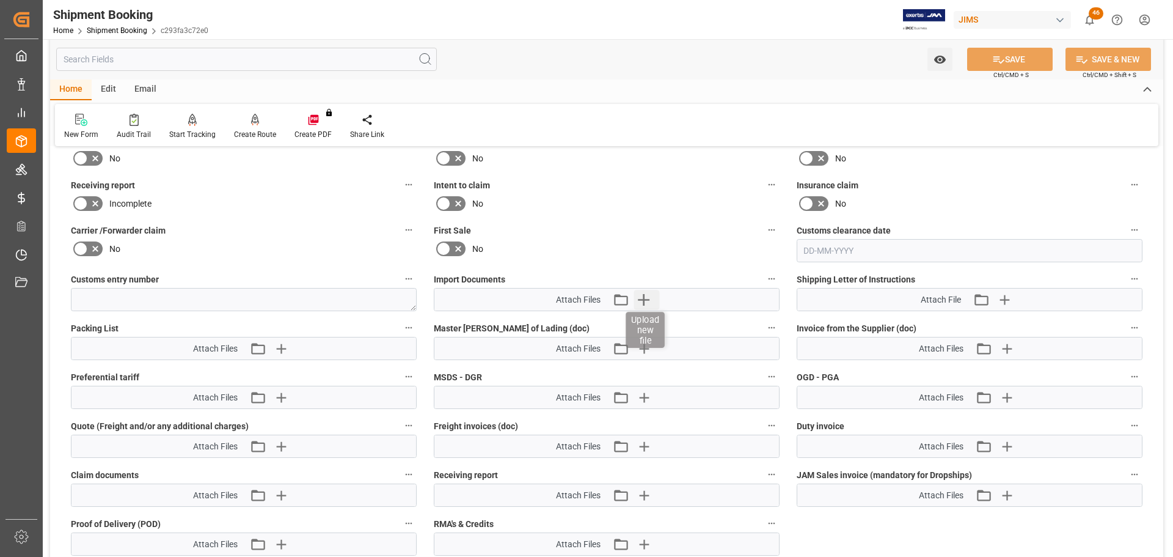
click at [643, 302] on icon "button" at bounding box center [644, 300] width 20 height 20
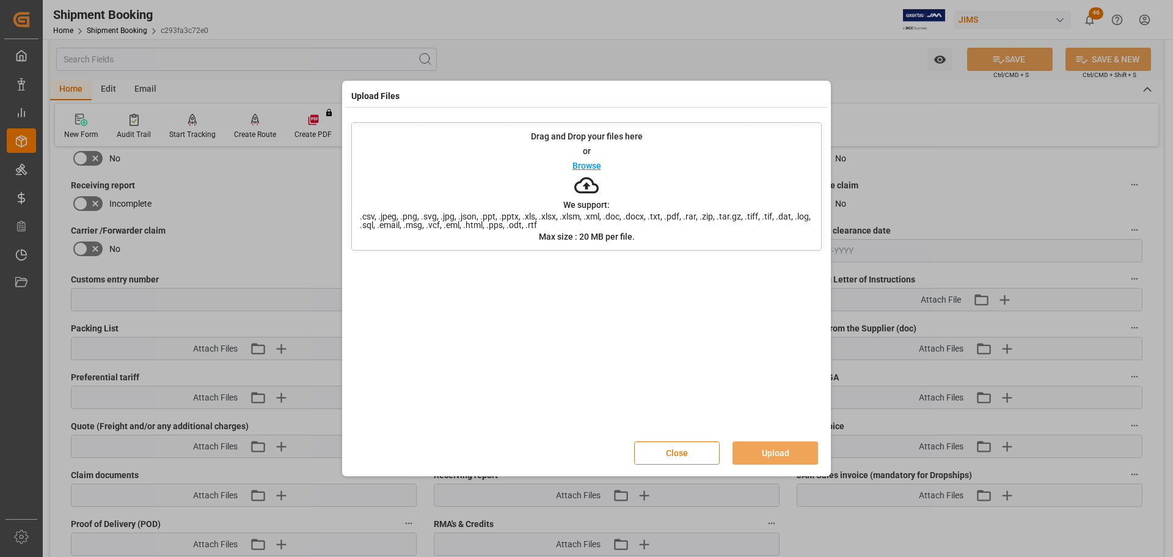
click at [691, 462] on button "Close" at bounding box center [677, 452] width 86 height 23
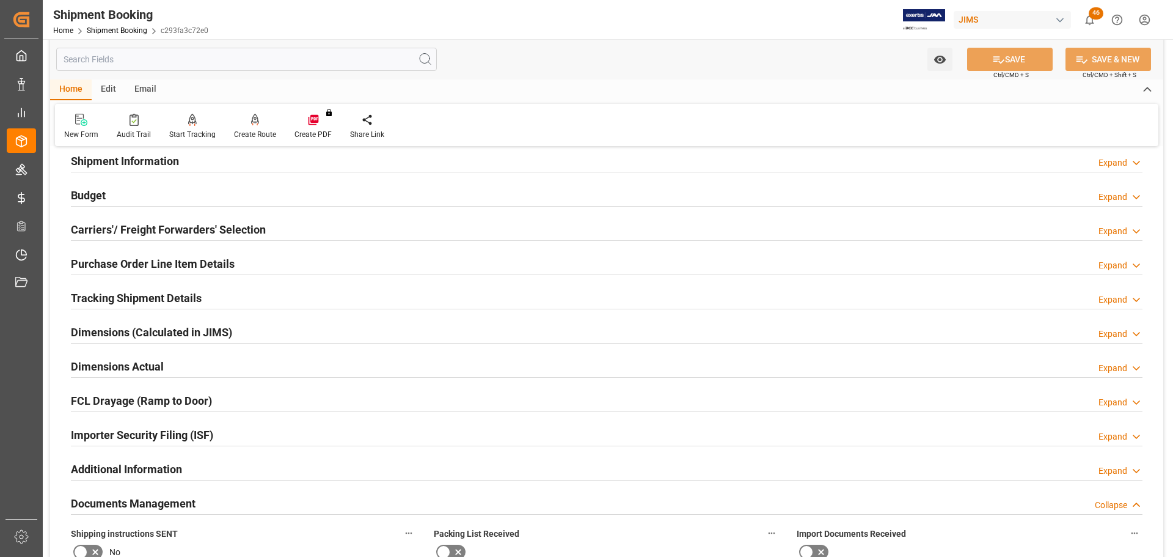
scroll to position [0, 0]
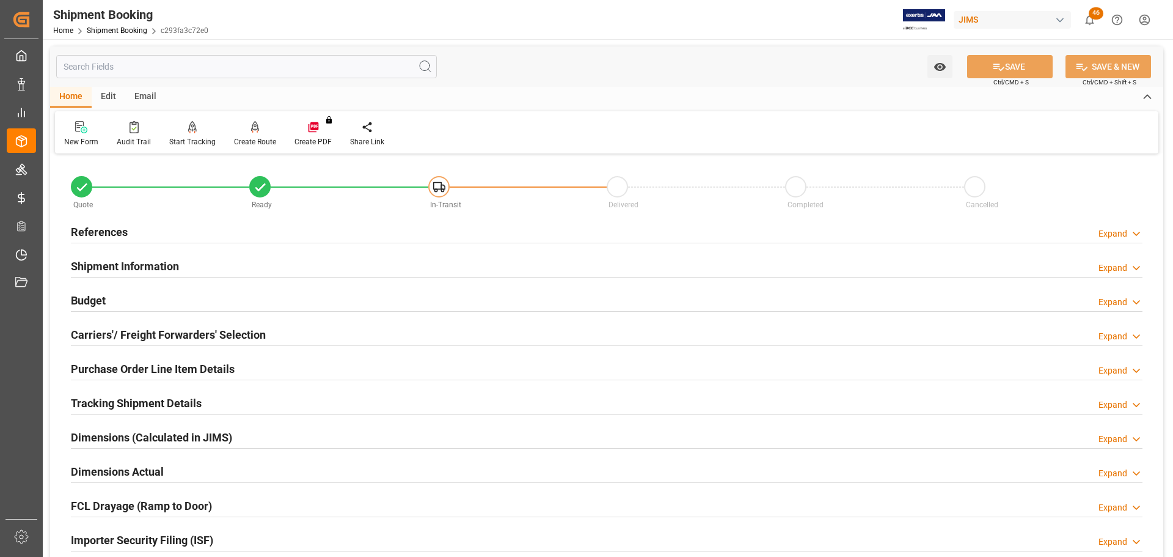
click at [194, 231] on div "References Expand" at bounding box center [607, 230] width 1072 height 23
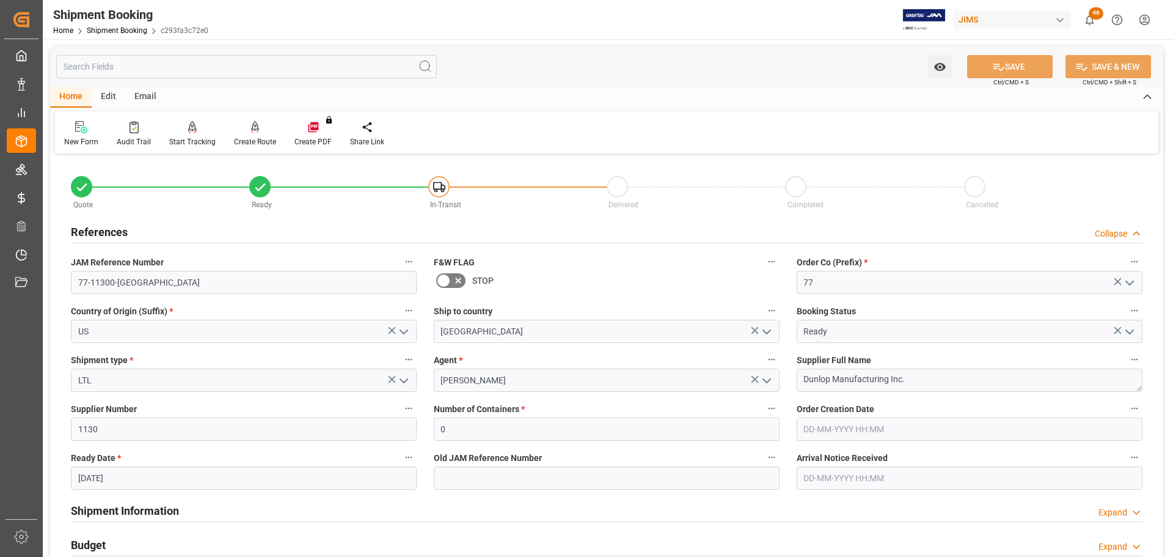
click at [194, 231] on div "References Collapse" at bounding box center [607, 230] width 1072 height 23
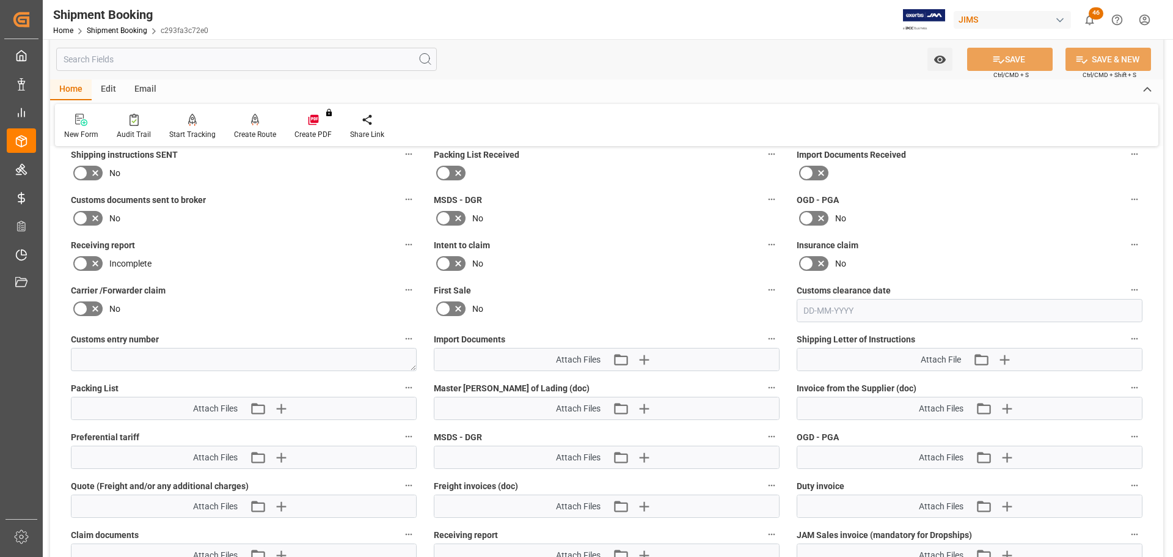
scroll to position [550, 0]
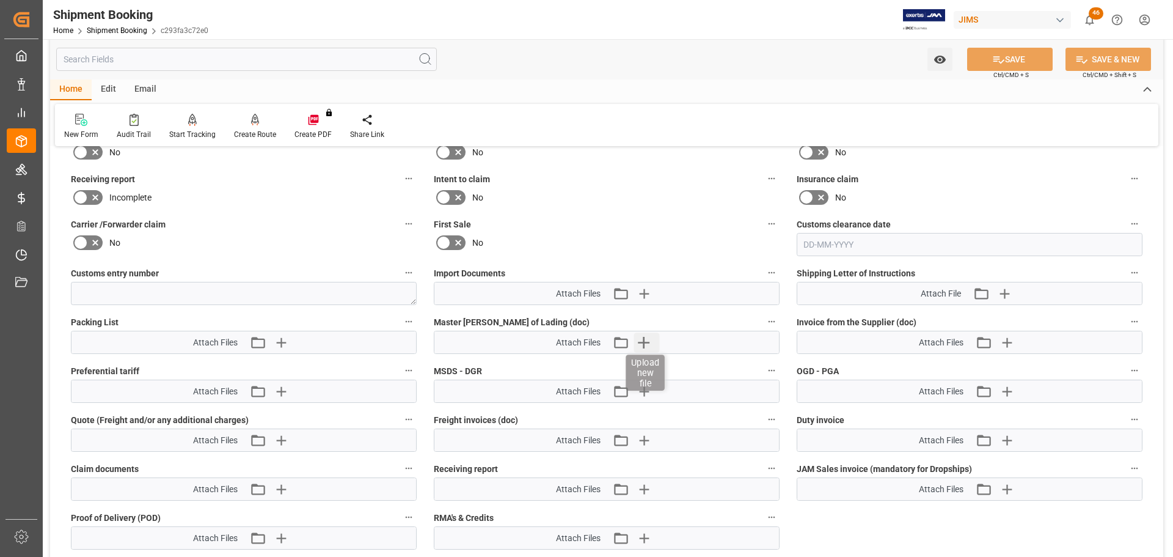
click at [647, 343] on icon "button" at bounding box center [644, 342] width 20 height 20
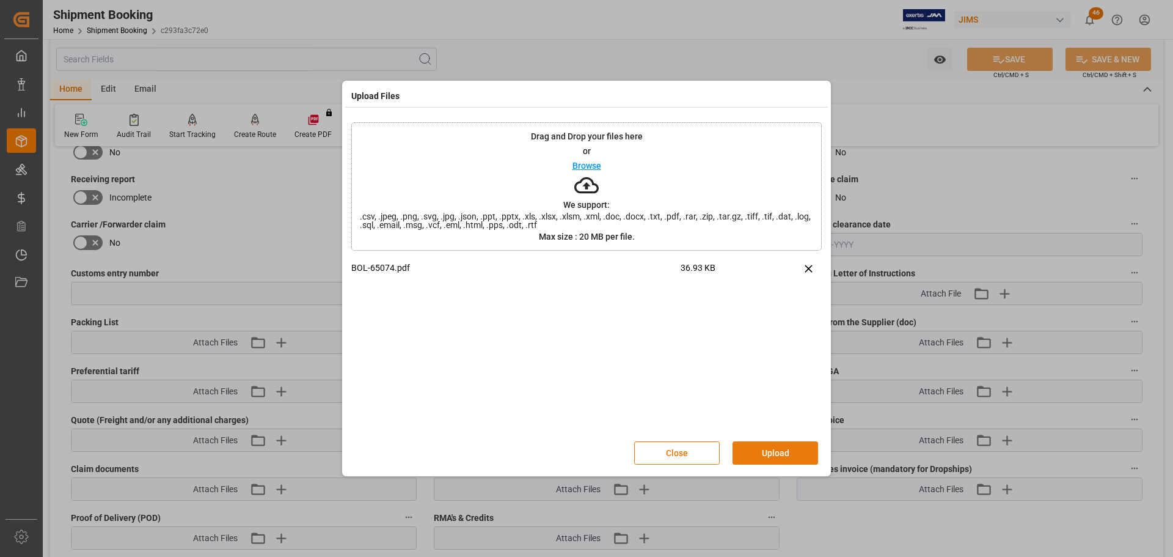
click at [783, 448] on button "Upload" at bounding box center [775, 452] width 86 height 23
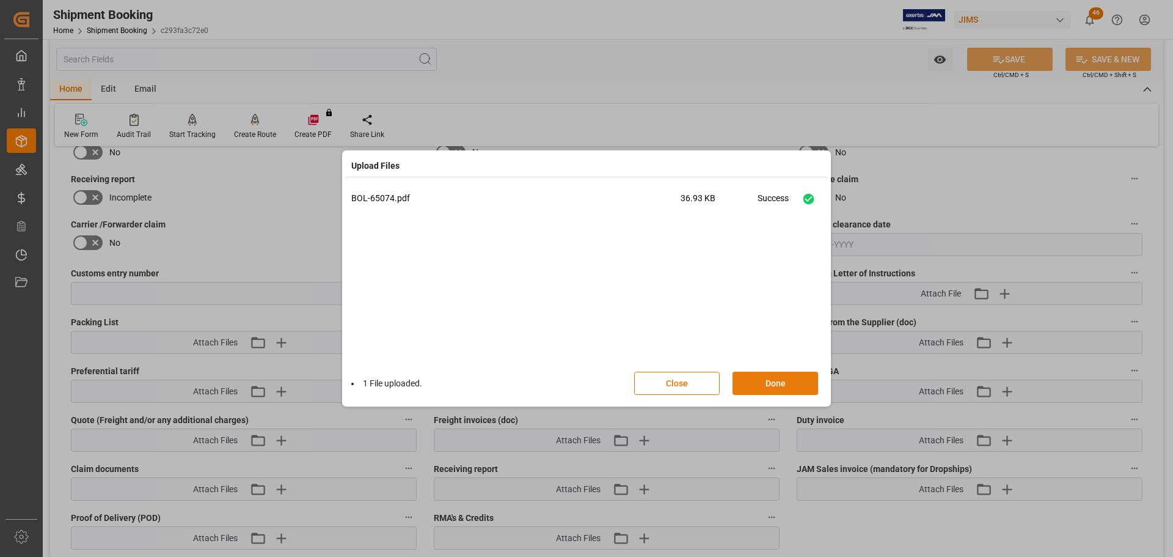
click at [770, 385] on button "Done" at bounding box center [775, 382] width 86 height 23
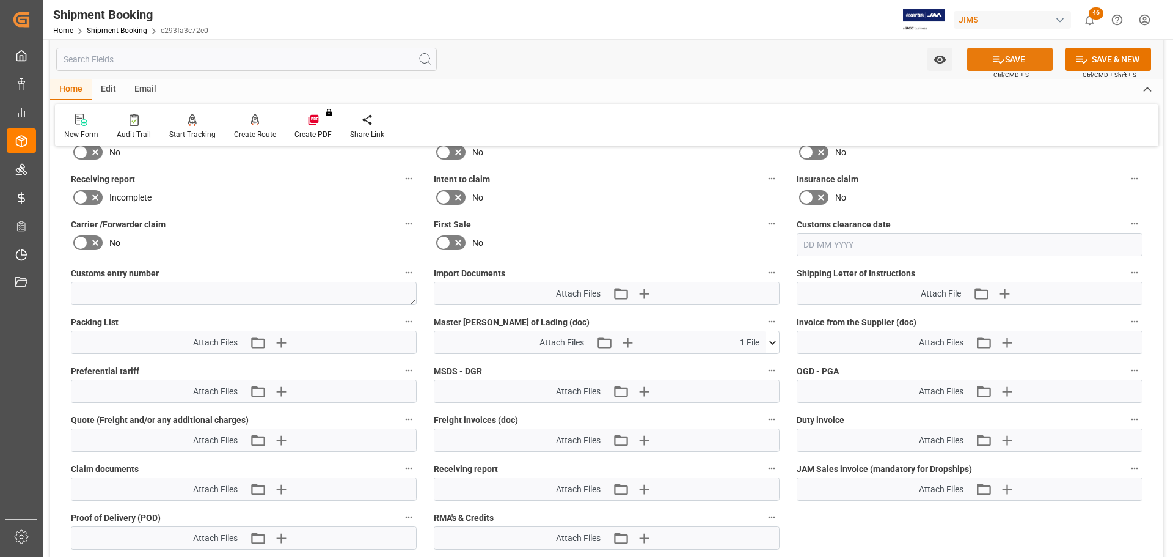
click at [1014, 54] on button "SAVE" at bounding box center [1010, 59] width 86 height 23
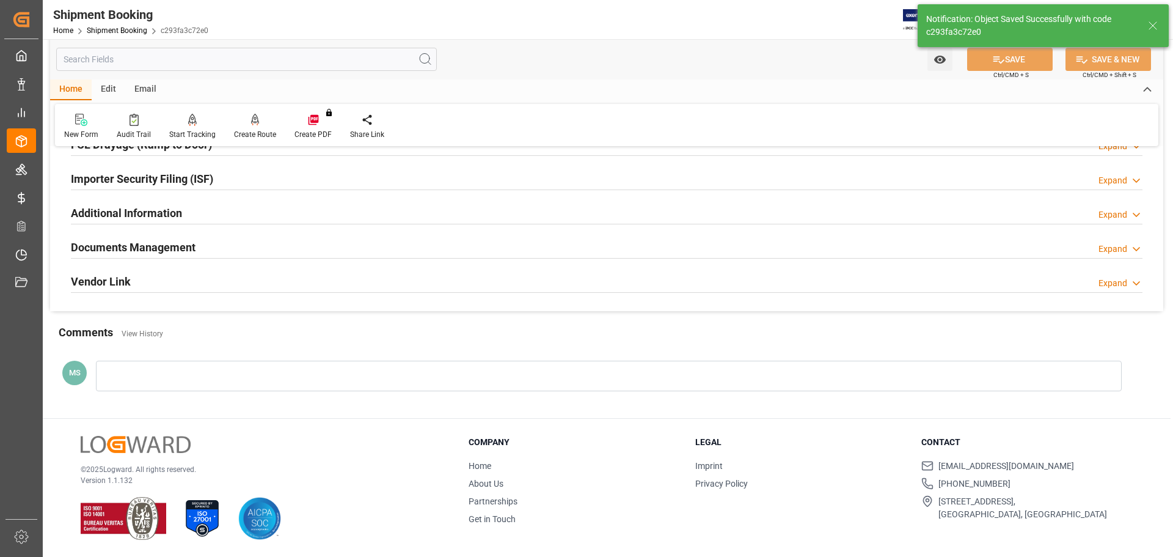
scroll to position [360, 0]
click at [222, 249] on div "Documents Management Expand" at bounding box center [607, 246] width 1072 height 23
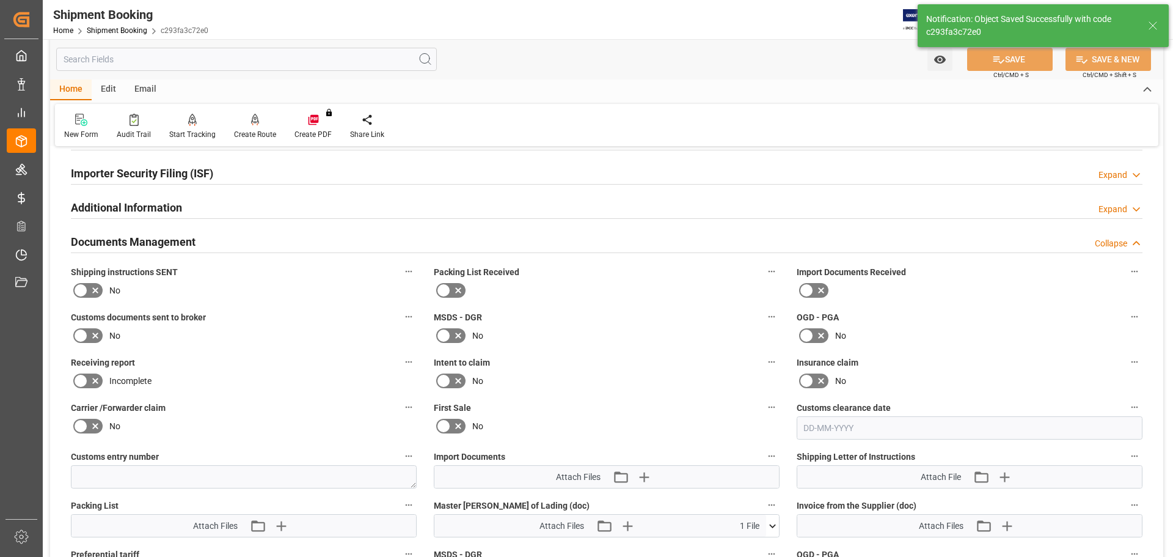
click at [228, 239] on div "Documents Management Collapse" at bounding box center [607, 240] width 1072 height 23
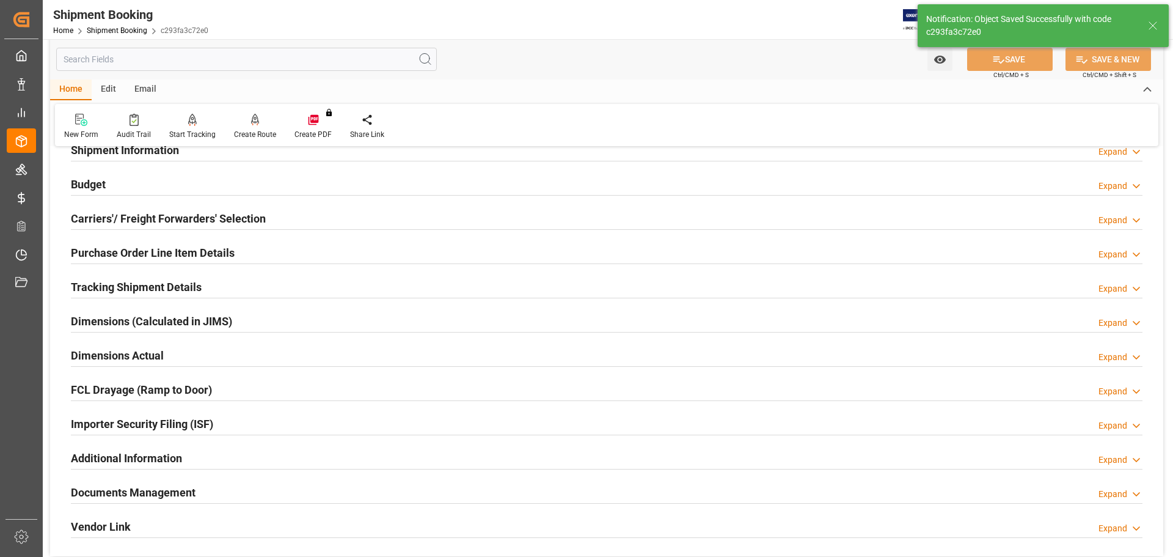
scroll to position [0, 0]
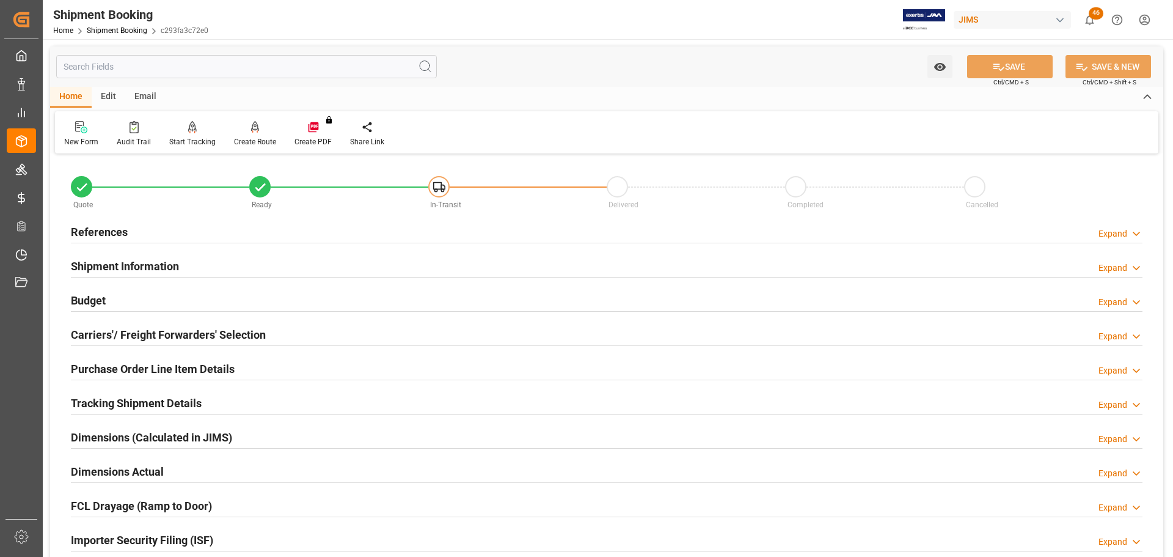
click at [209, 295] on div "Budget Expand" at bounding box center [607, 299] width 1072 height 23
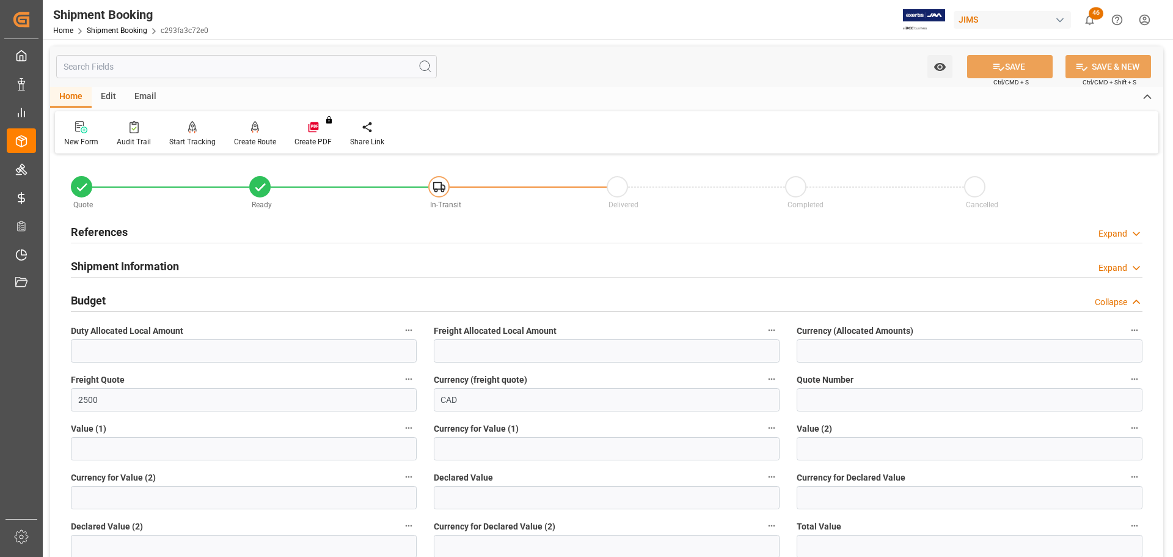
click at [209, 295] on div "Budget Collapse" at bounding box center [607, 299] width 1072 height 23
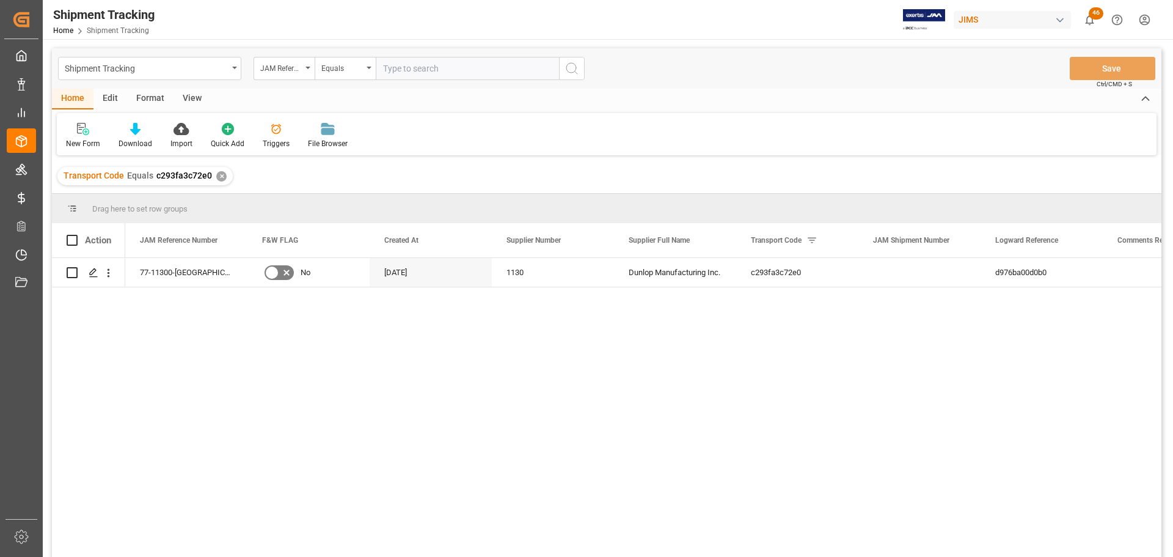
click at [578, 393] on div "77-11300-US No [DATE] 1130 Dunlop Manufacturing Inc. c293fa3c72e0 d976ba00d0b0" at bounding box center [643, 411] width 1036 height 307
click at [89, 276] on icon "Press SPACE to select this row." at bounding box center [94, 273] width 10 height 10
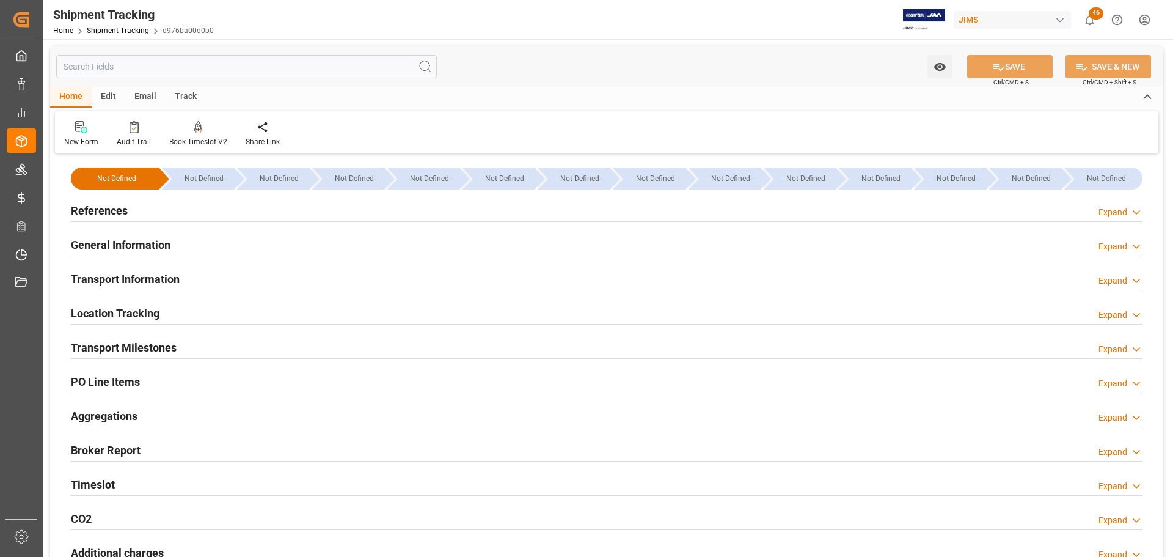
click at [200, 213] on div "References Expand" at bounding box center [607, 209] width 1072 height 23
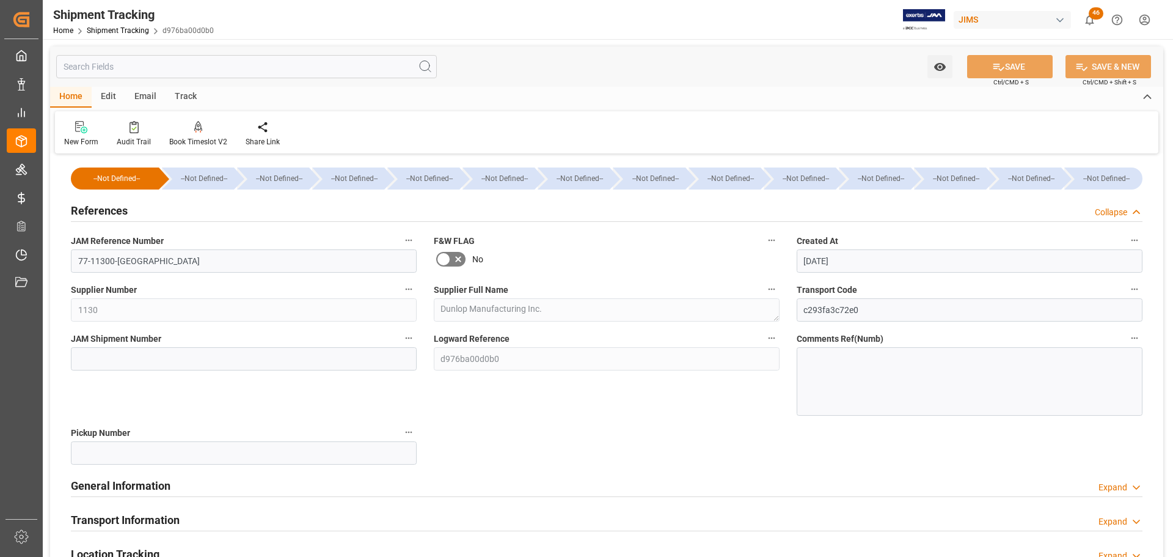
click at [200, 213] on div "References Collapse" at bounding box center [607, 209] width 1072 height 23
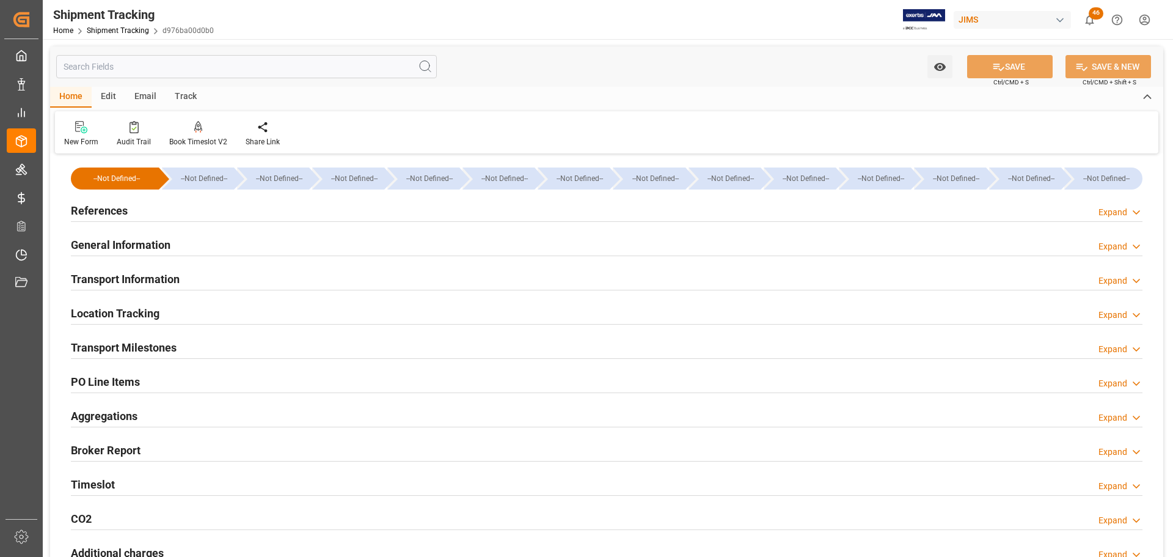
click at [221, 245] on div "General Information Expand" at bounding box center [607, 243] width 1072 height 23
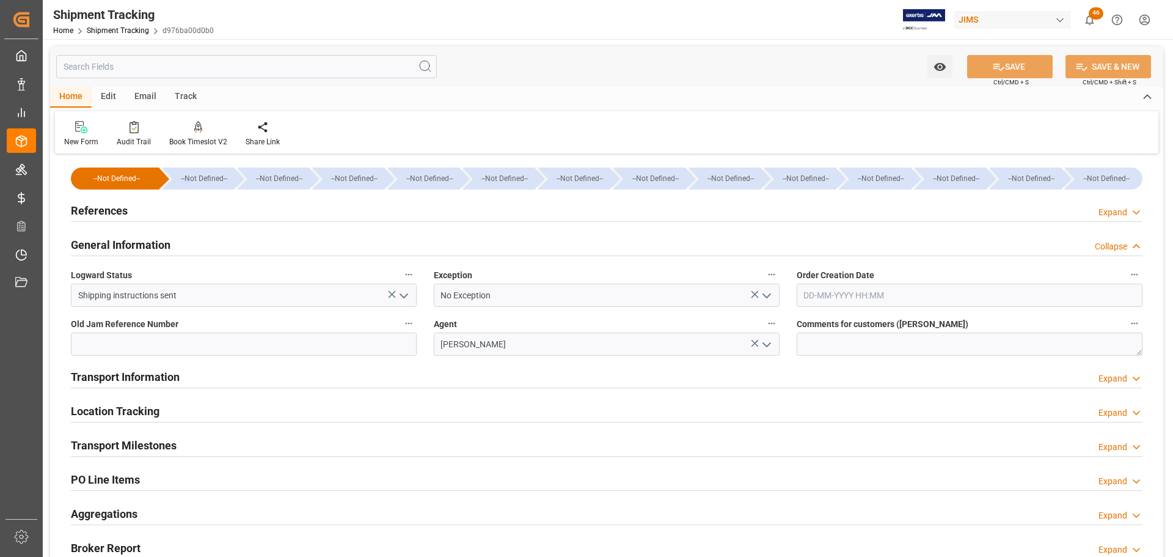
click at [221, 245] on div "General Information Collapse" at bounding box center [607, 243] width 1072 height 23
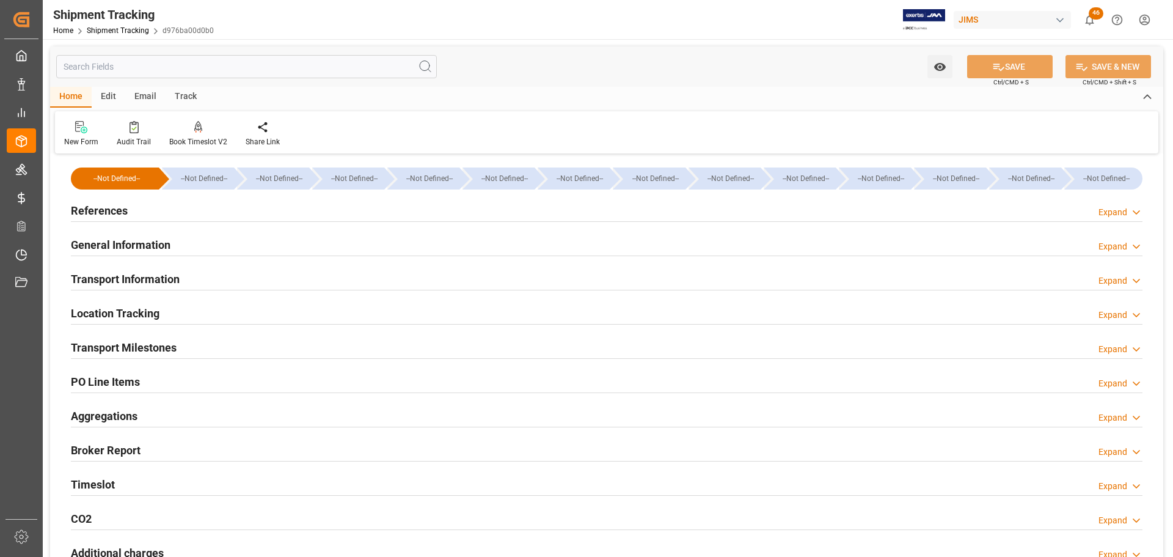
click at [222, 275] on div "Transport Information Expand" at bounding box center [607, 277] width 1072 height 23
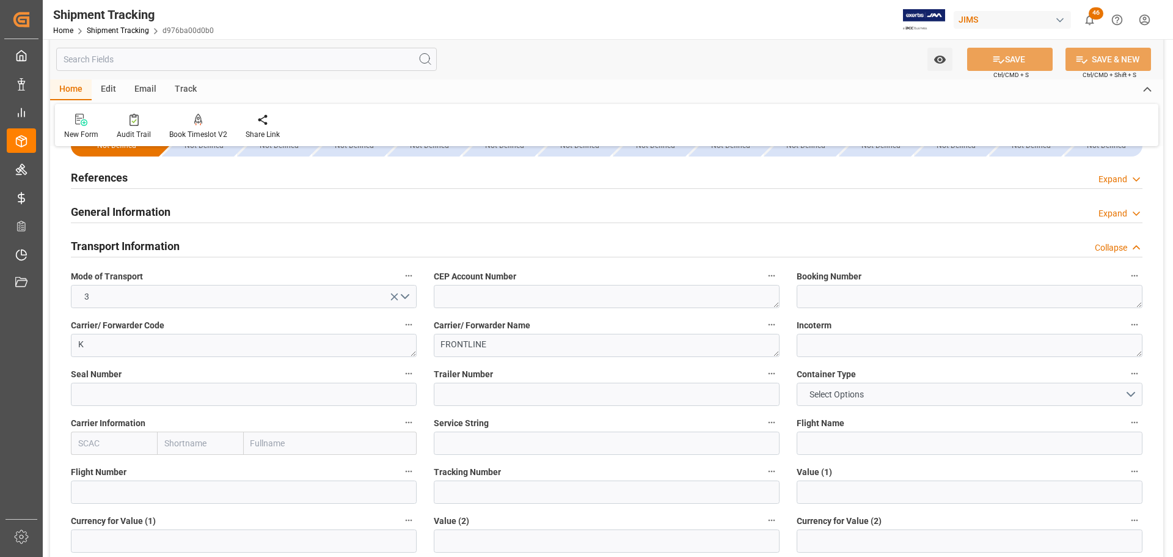
scroll to position [61, 0]
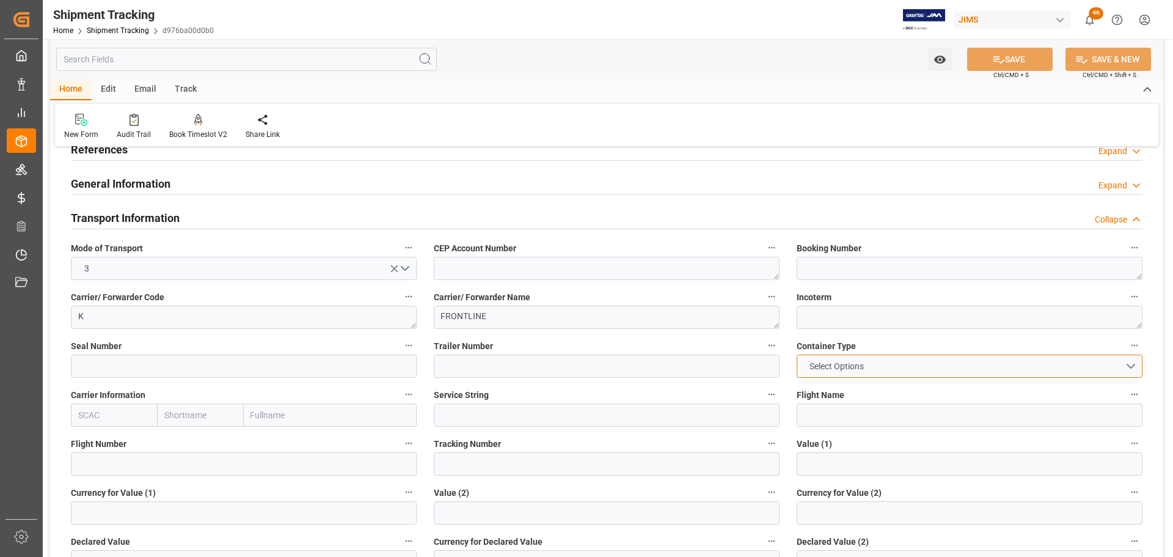
click at [919, 357] on button "Select Options" at bounding box center [970, 365] width 346 height 23
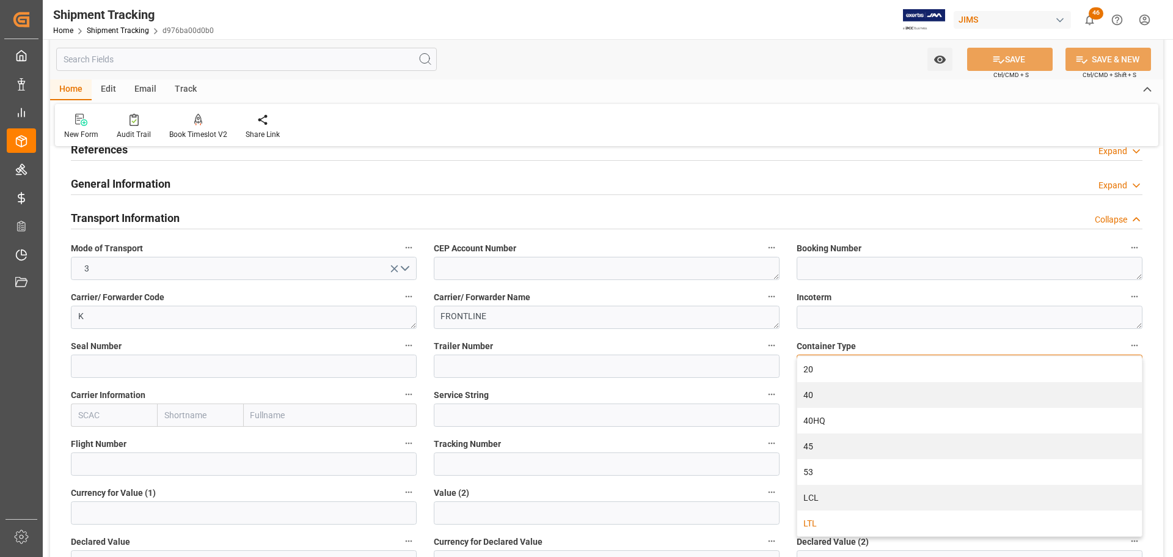
click at [858, 515] on div "LTL" at bounding box center [969, 523] width 345 height 26
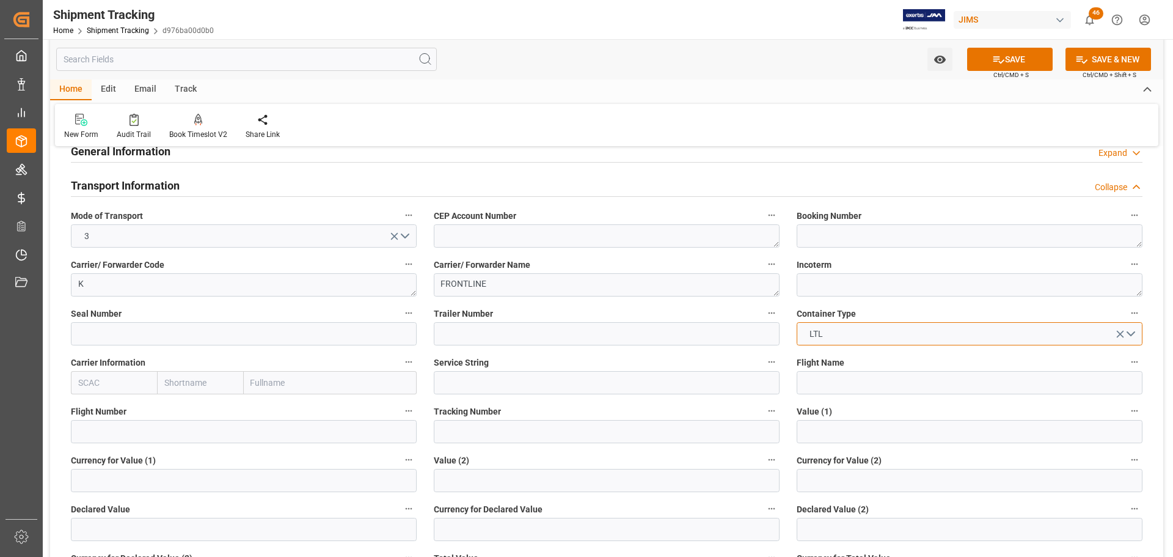
scroll to position [122, 0]
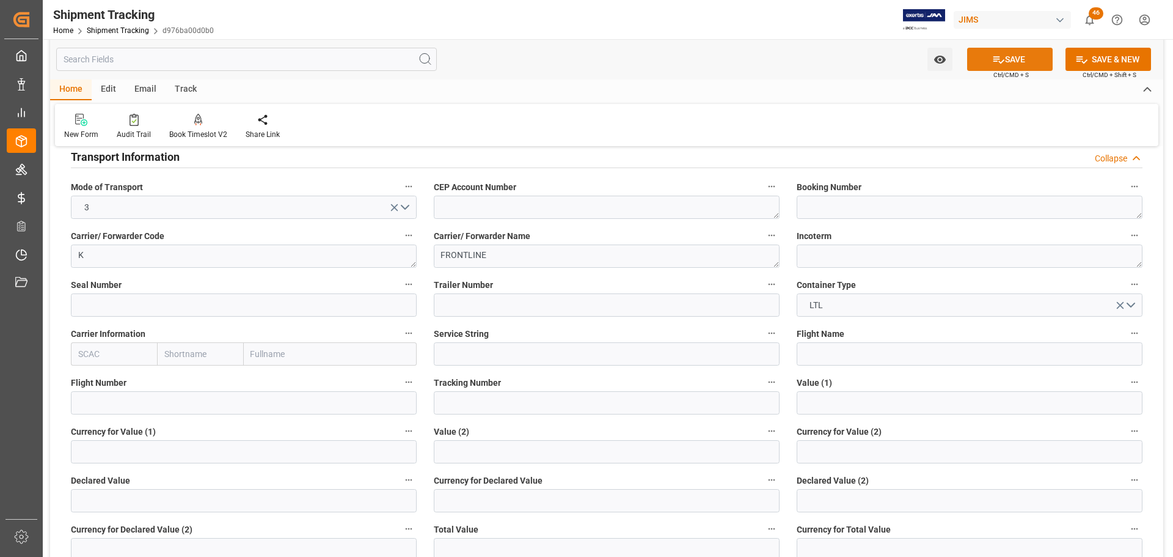
click at [1008, 64] on button "SAVE" at bounding box center [1010, 59] width 86 height 23
